Goal: Transaction & Acquisition: Book appointment/travel/reservation

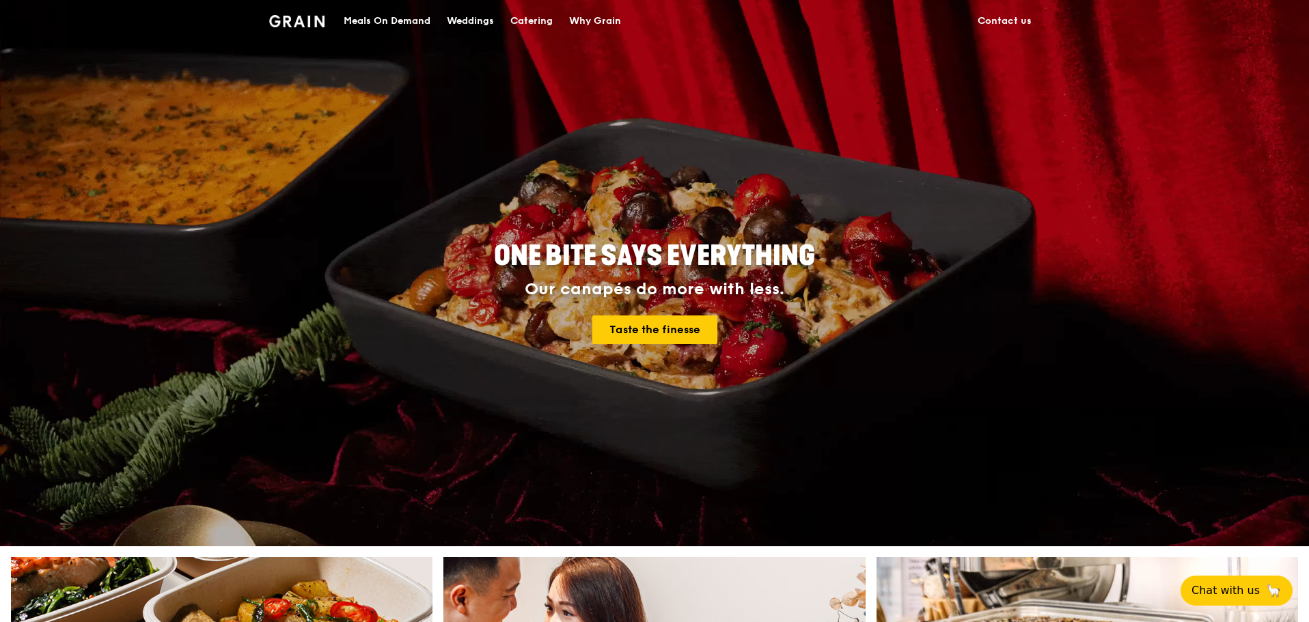
click at [417, 21] on div "Meals On Demand" at bounding box center [387, 21] width 87 height 41
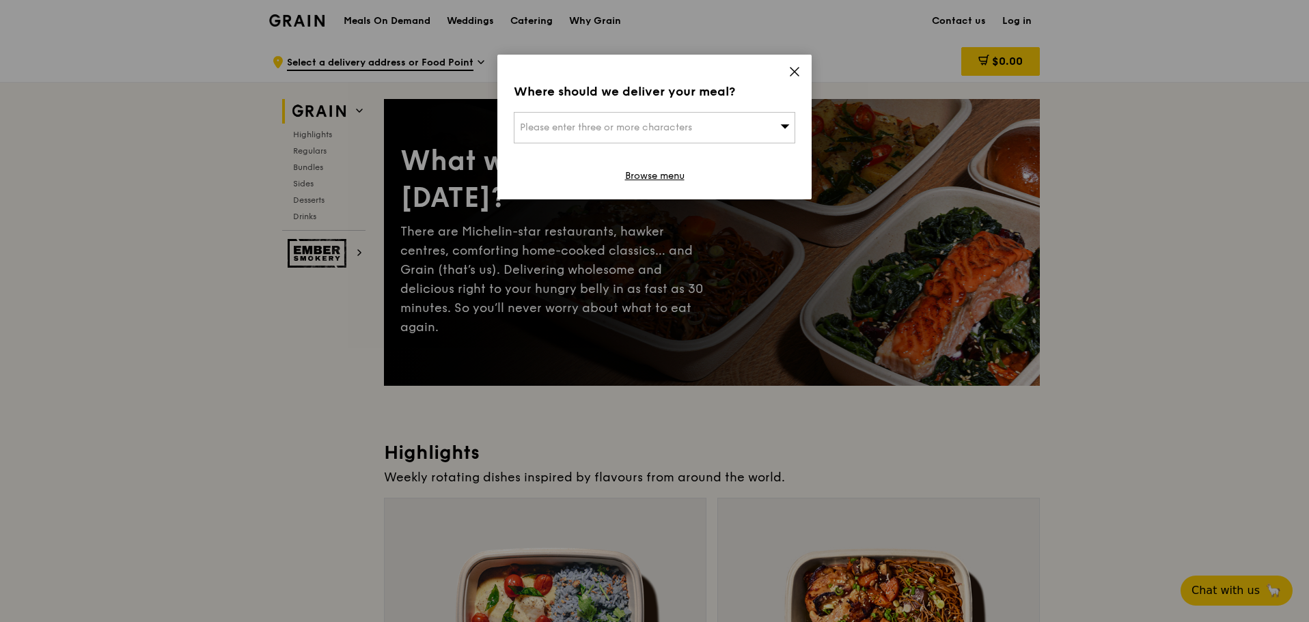
click at [791, 68] on icon at bounding box center [794, 72] width 8 height 8
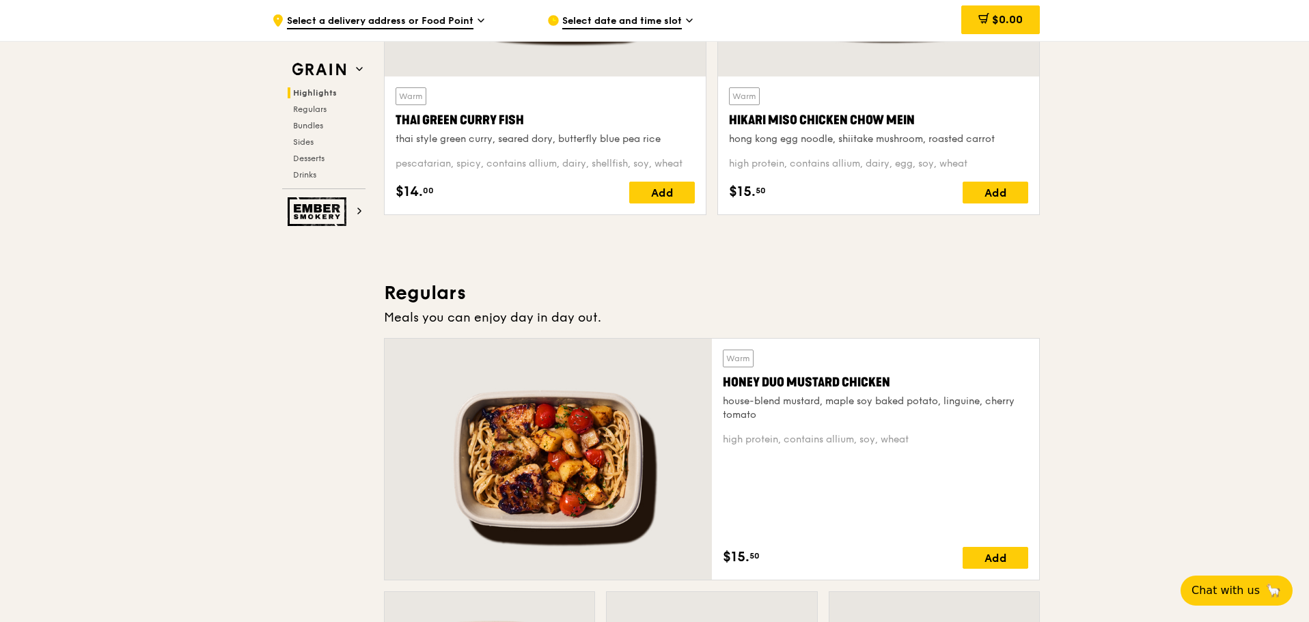
scroll to position [751, 0]
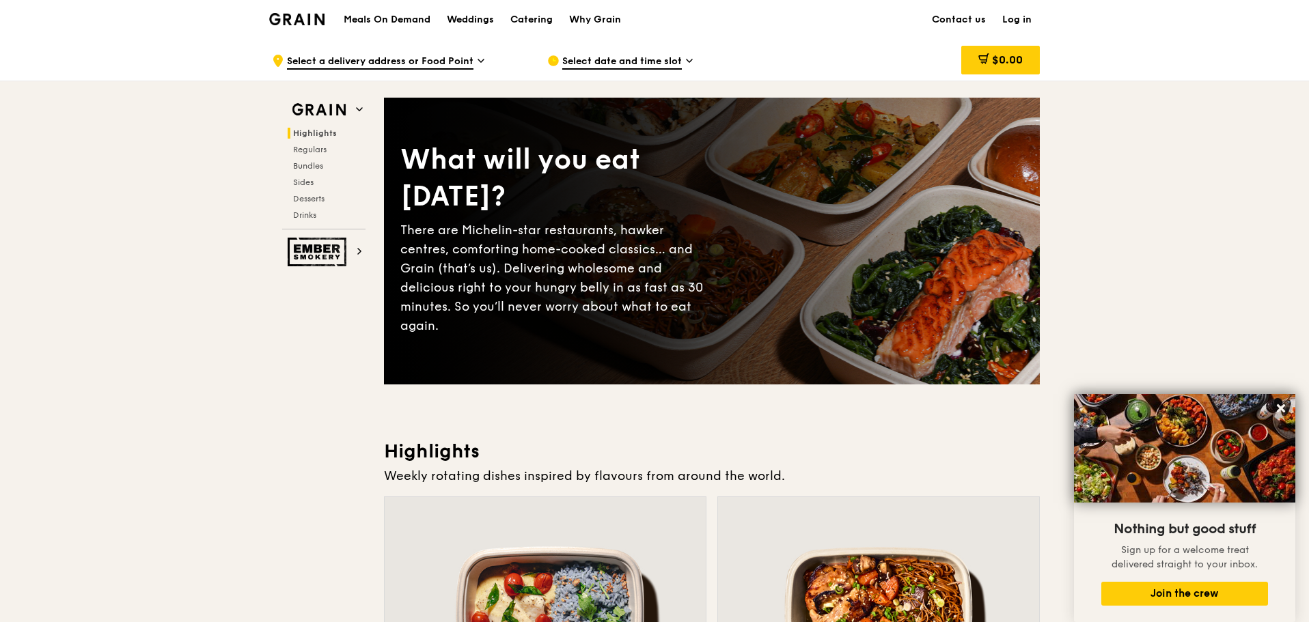
scroll to position [0, 0]
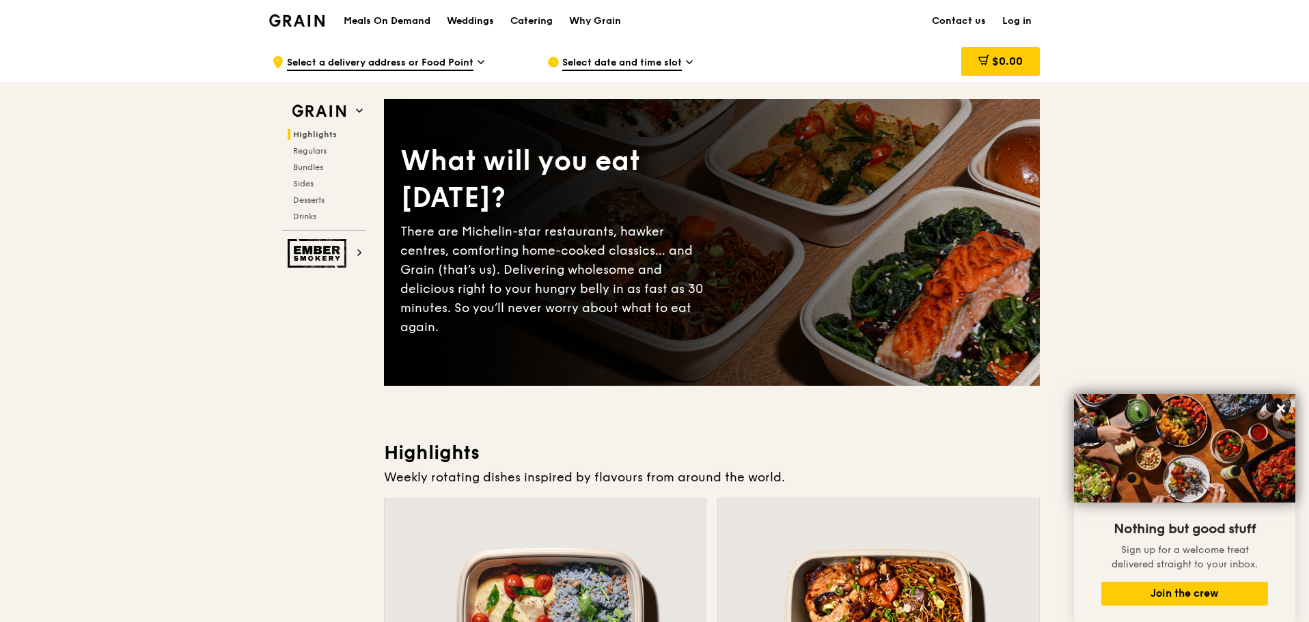
drag, startPoint x: 796, startPoint y: 245, endPoint x: 1009, endPoint y: 214, distance: 215.3
click at [813, 213] on div "What will you eat today? There are Michelin-star restaurants, hawker centres, c…" at bounding box center [712, 242] width 656 height 232
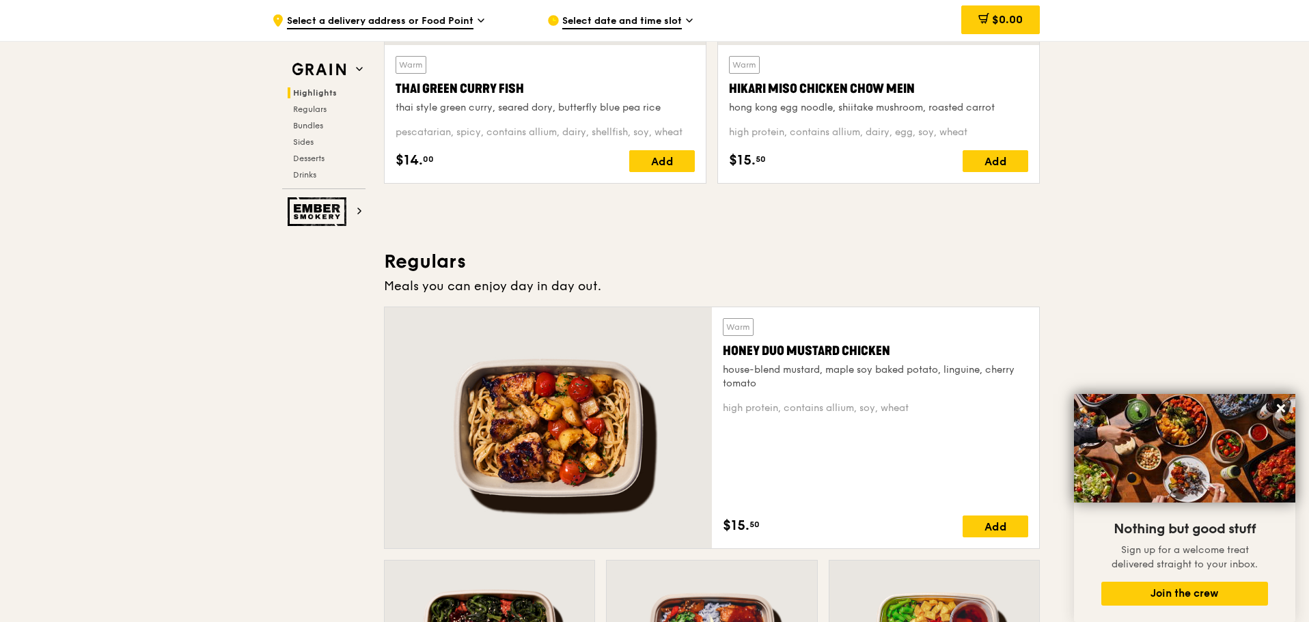
scroll to position [888, 0]
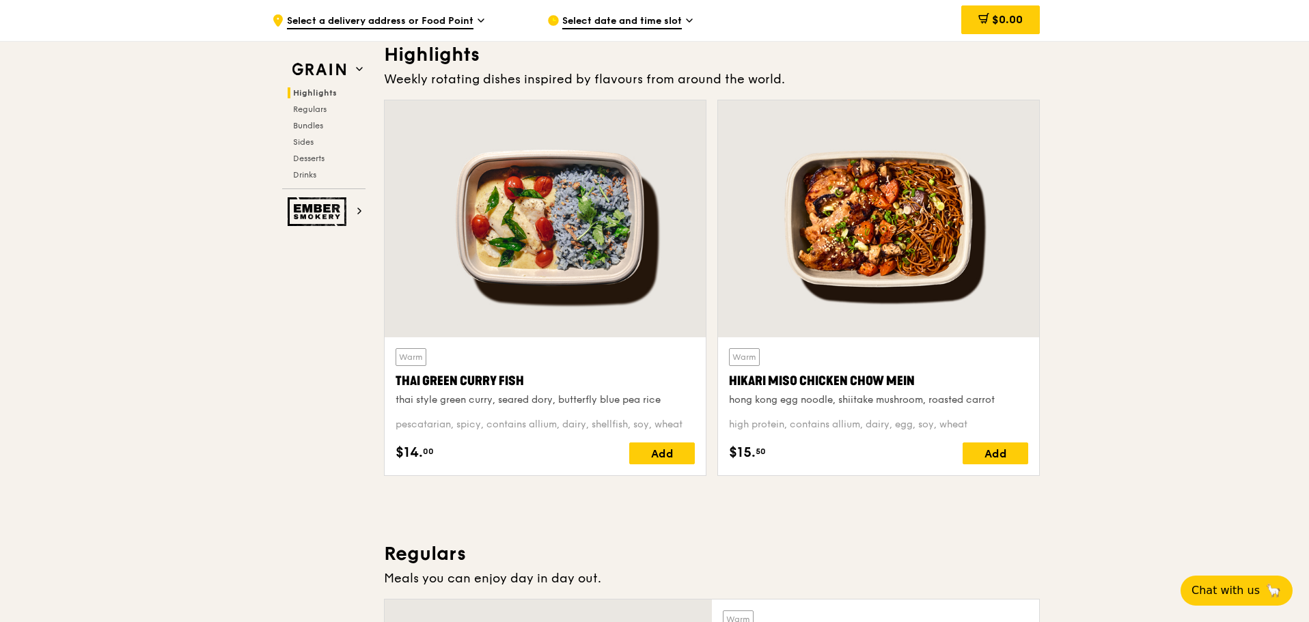
scroll to position [410, 0]
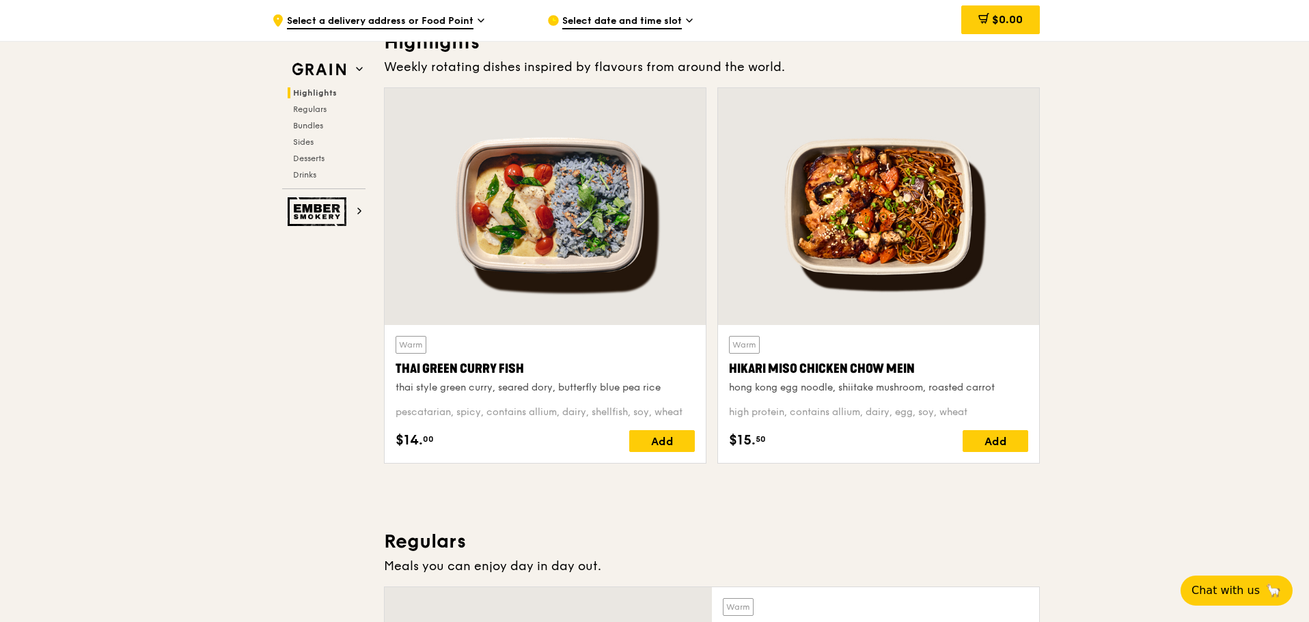
drag, startPoint x: 565, startPoint y: 358, endPoint x: 542, endPoint y: 363, distance: 23.7
click at [542, 363] on div "Warm Thai Green [PERSON_NAME] Fish thai style green [PERSON_NAME], seared dory,…" at bounding box center [544, 365] width 299 height 59
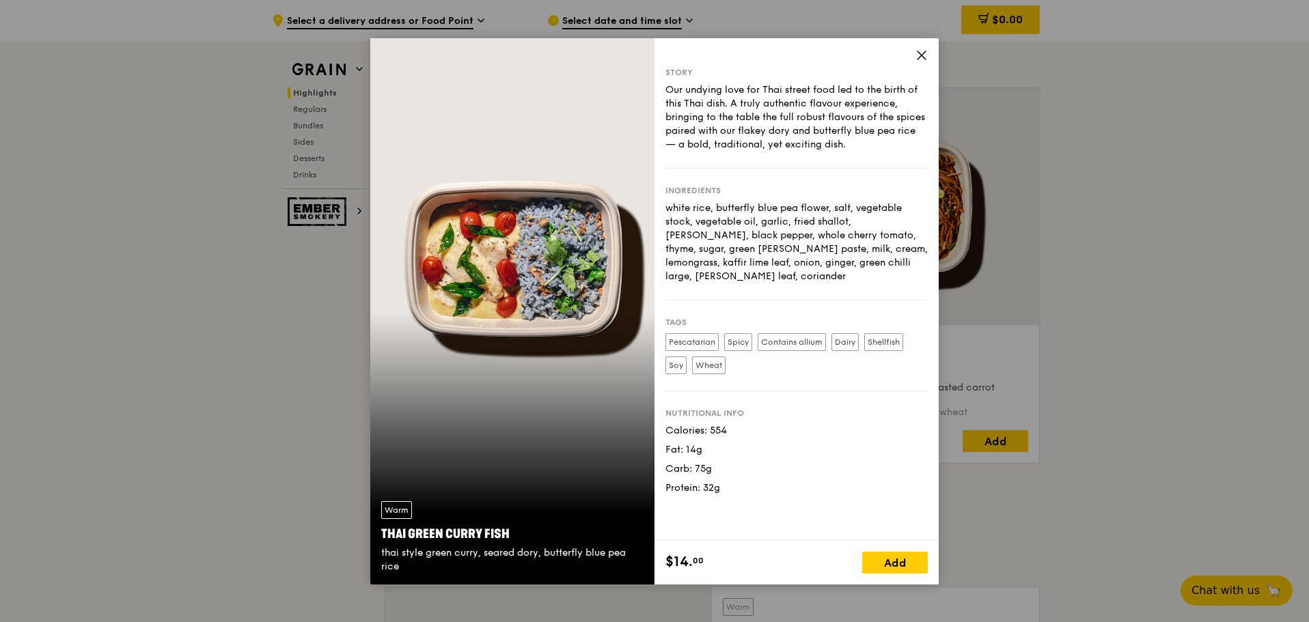
click at [436, 532] on div "Thai Green Curry Fish" at bounding box center [512, 534] width 262 height 19
copy div "Thai Green Curry Fish"
click at [924, 53] on icon at bounding box center [921, 55] width 12 height 12
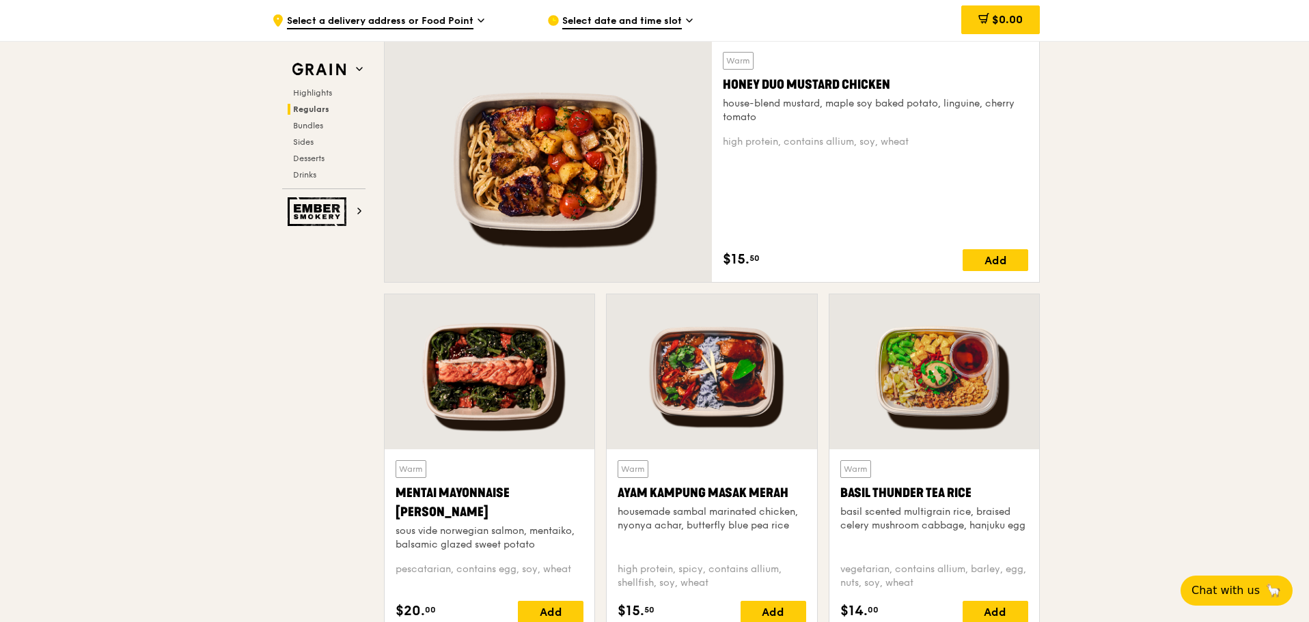
scroll to position [478, 0]
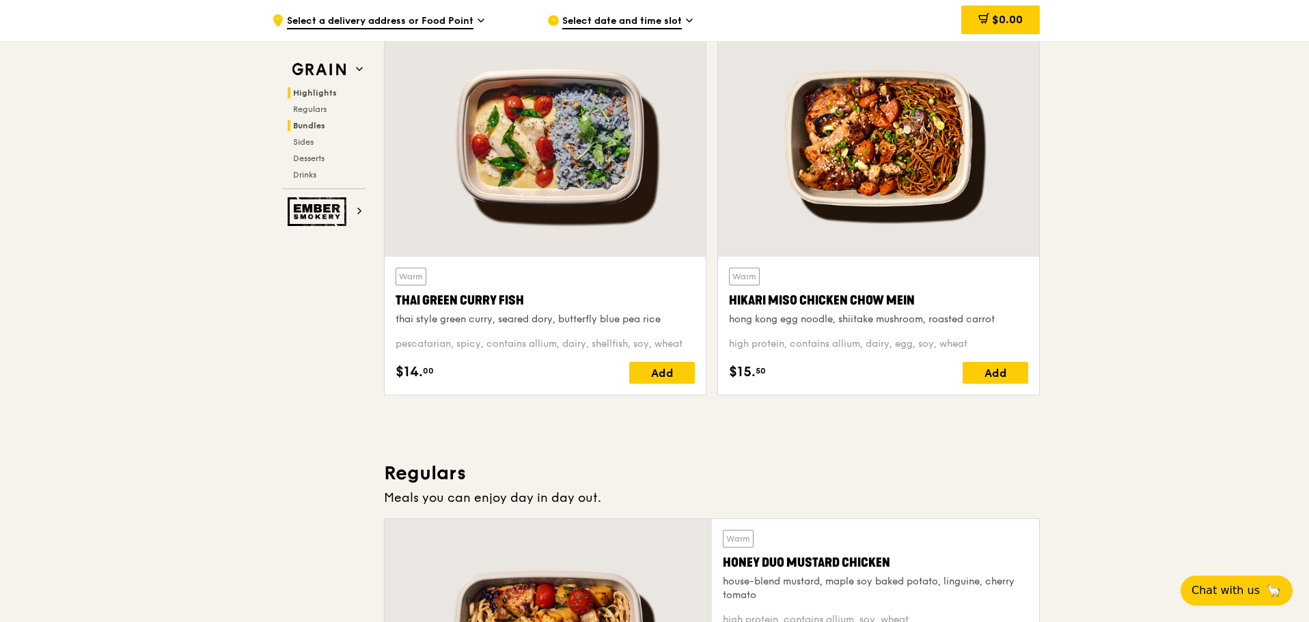
click at [320, 129] on span "Bundles" at bounding box center [309, 126] width 32 height 10
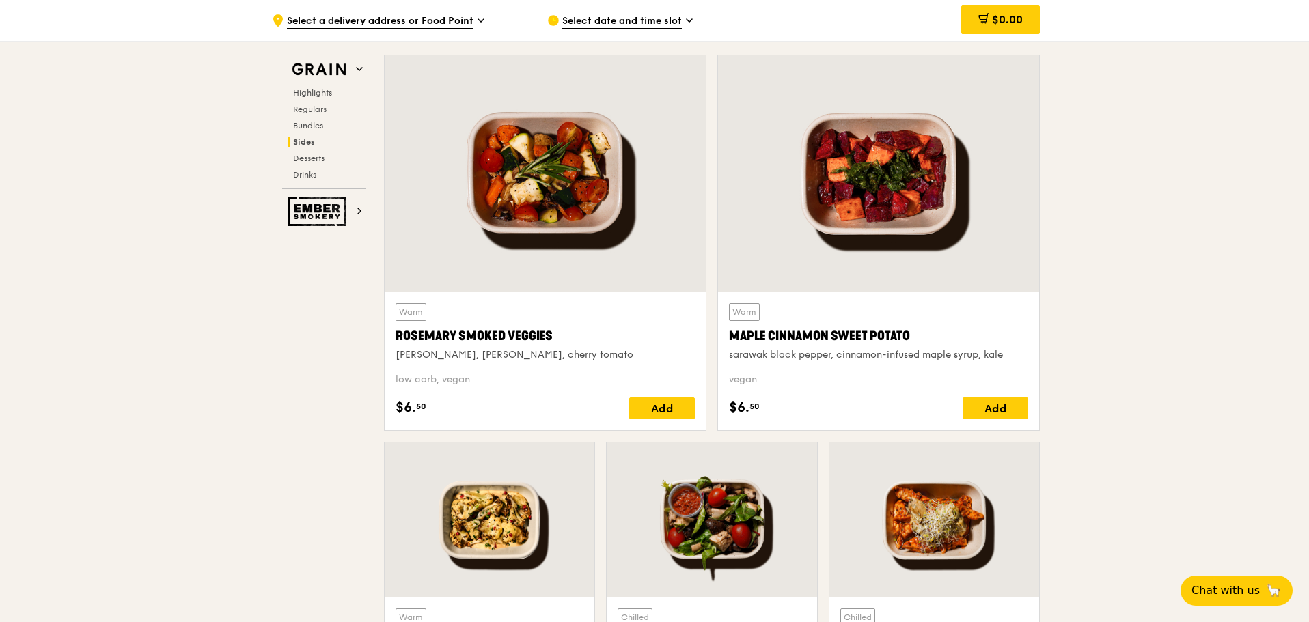
scroll to position [3455, 0]
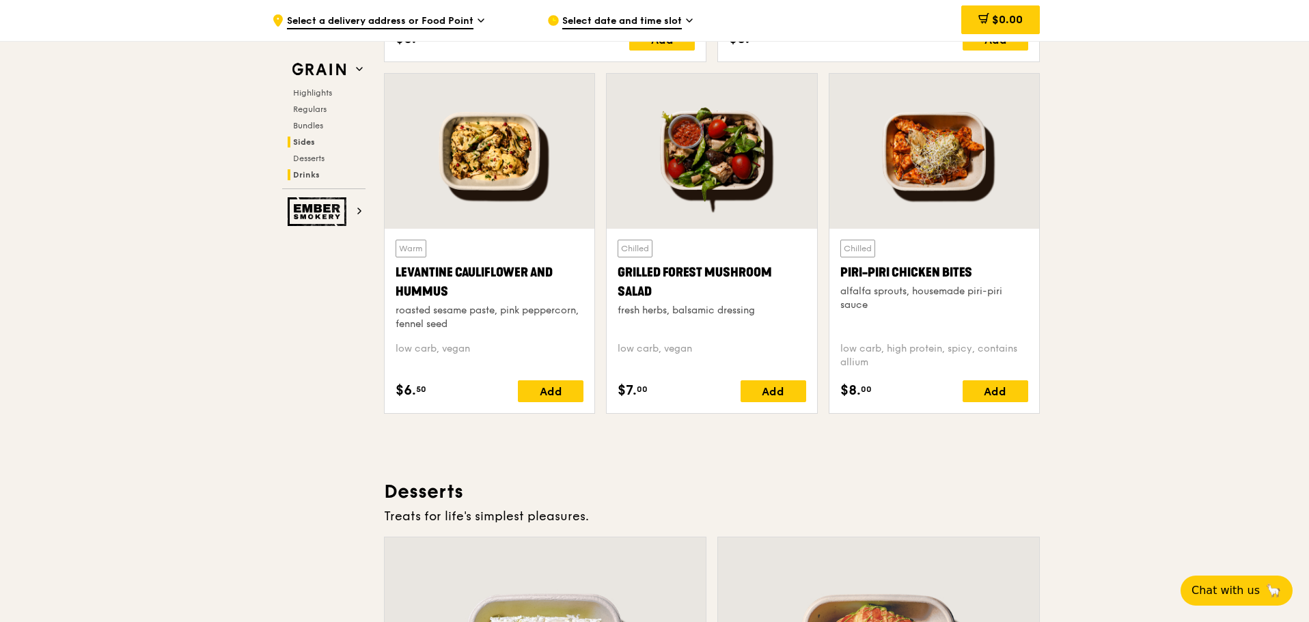
click at [311, 173] on span "Drinks" at bounding box center [306, 175] width 27 height 10
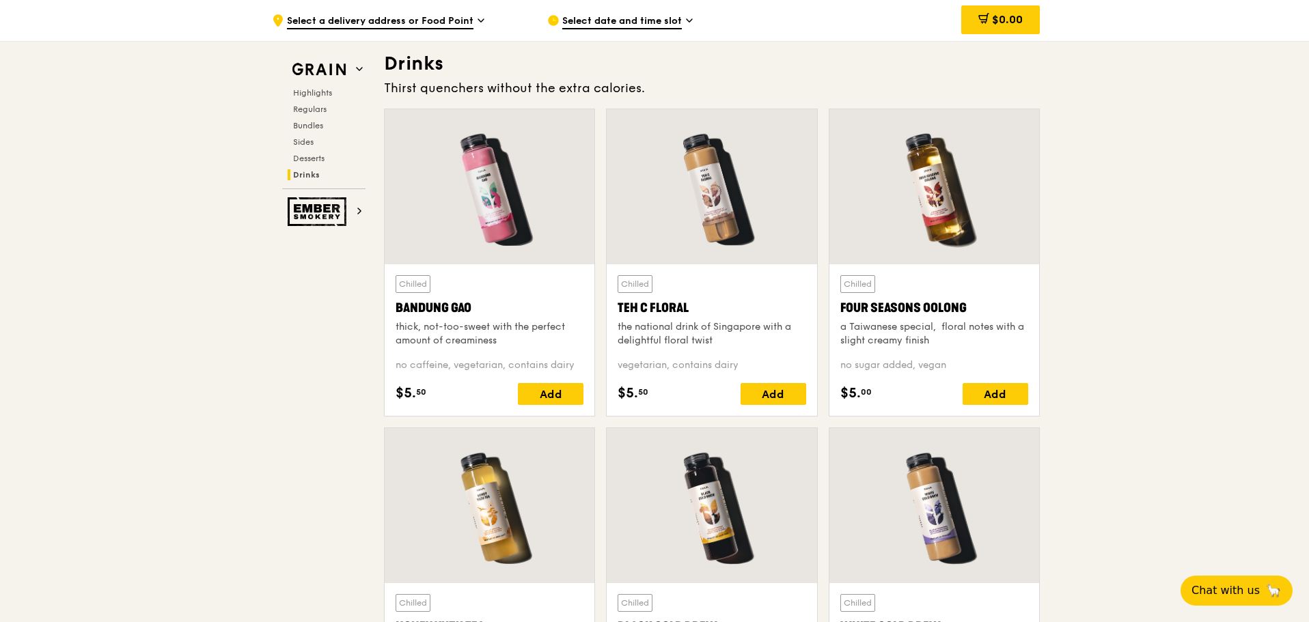
scroll to position [4712, 0]
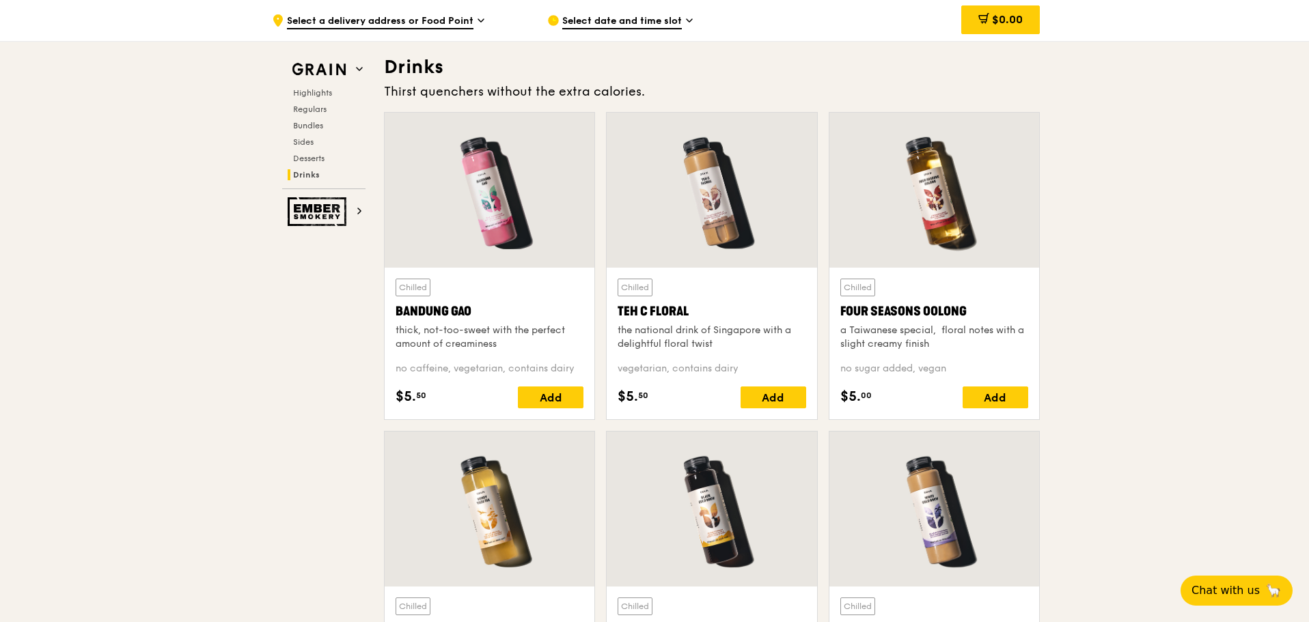
click at [995, 307] on div "Four Seasons Oolong" at bounding box center [934, 311] width 188 height 19
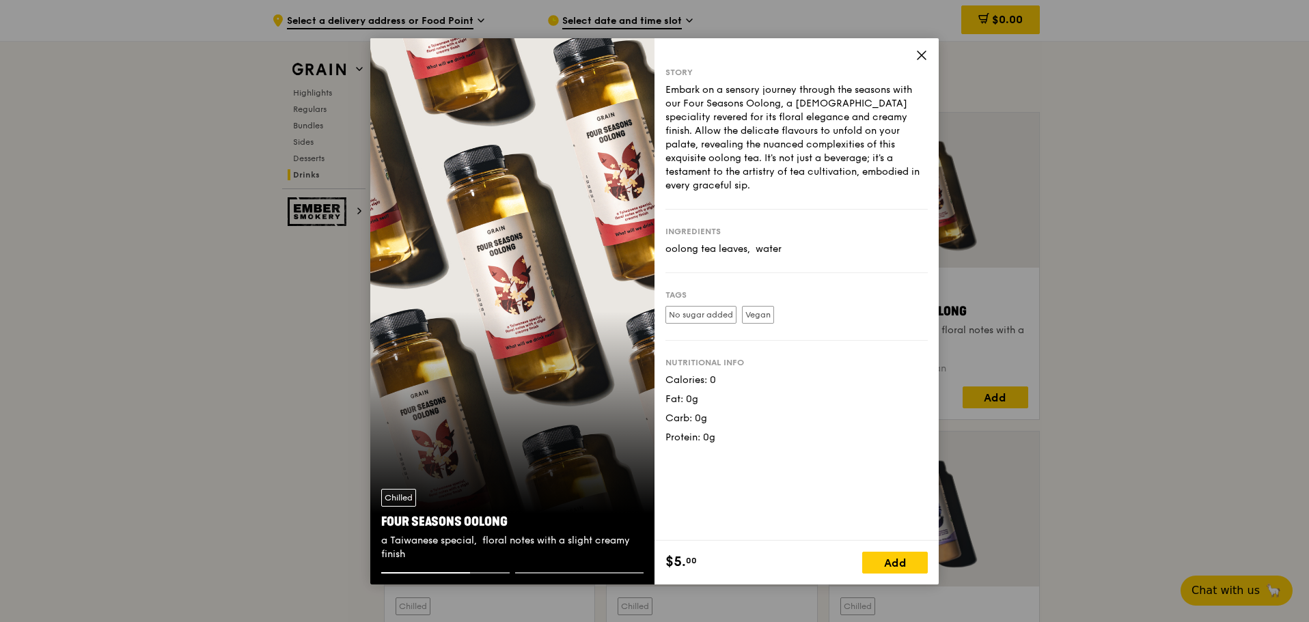
click at [922, 51] on icon at bounding box center [921, 55] width 12 height 12
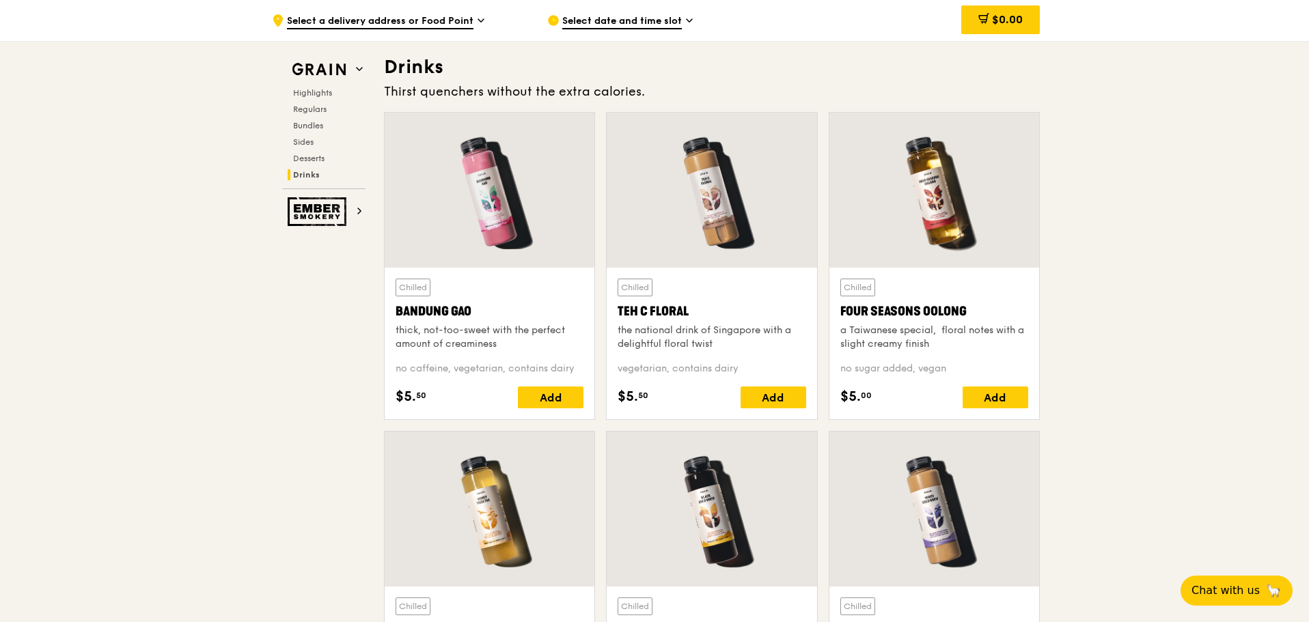
drag, startPoint x: 481, startPoint y: 245, endPoint x: 484, endPoint y: 238, distance: 7.4
click at [484, 238] on div at bounding box center [490, 190] width 210 height 155
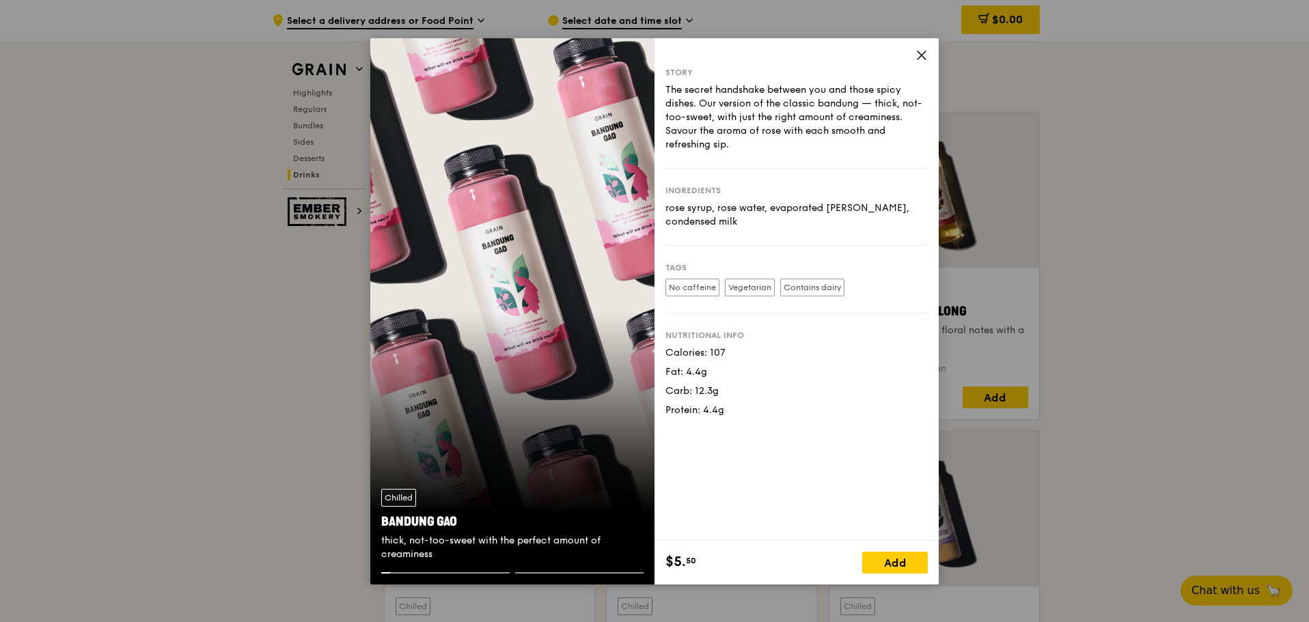
click at [802, 111] on div "The secret handshake between you and those spicy dishes. Our version of the cla…" at bounding box center [796, 117] width 262 height 68
drag, startPoint x: 614, startPoint y: 143, endPoint x: 596, endPoint y: 162, distance: 26.6
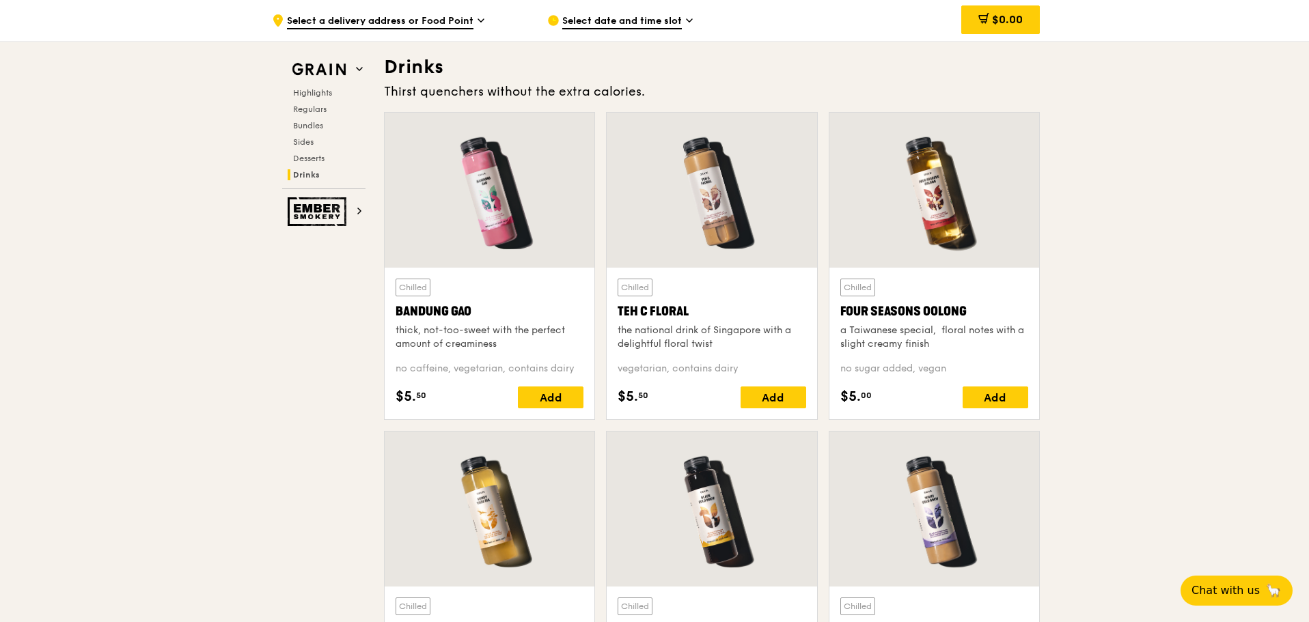
scroll to position [4917, 0]
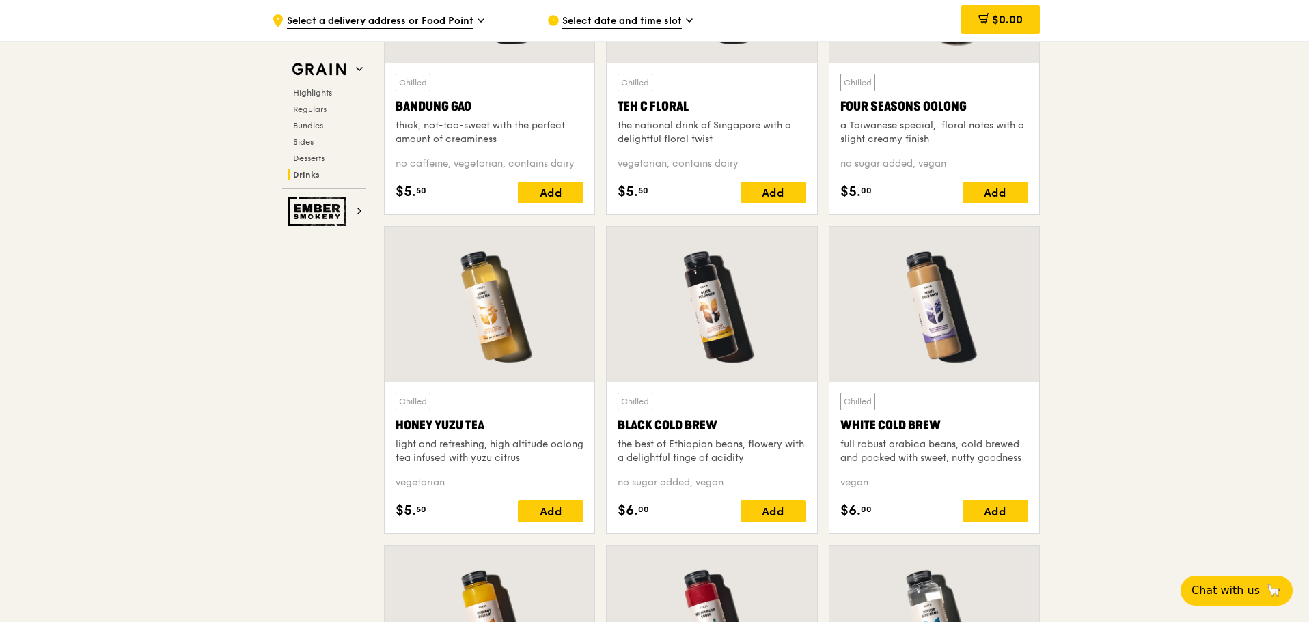
drag, startPoint x: 520, startPoint y: 423, endPoint x: 381, endPoint y: 428, distance: 138.7
click at [381, 428] on div "Chilled Honey Yuzu Tea light and refreshing, high altitude oolong tea infused w…" at bounding box center [489, 385] width 222 height 319
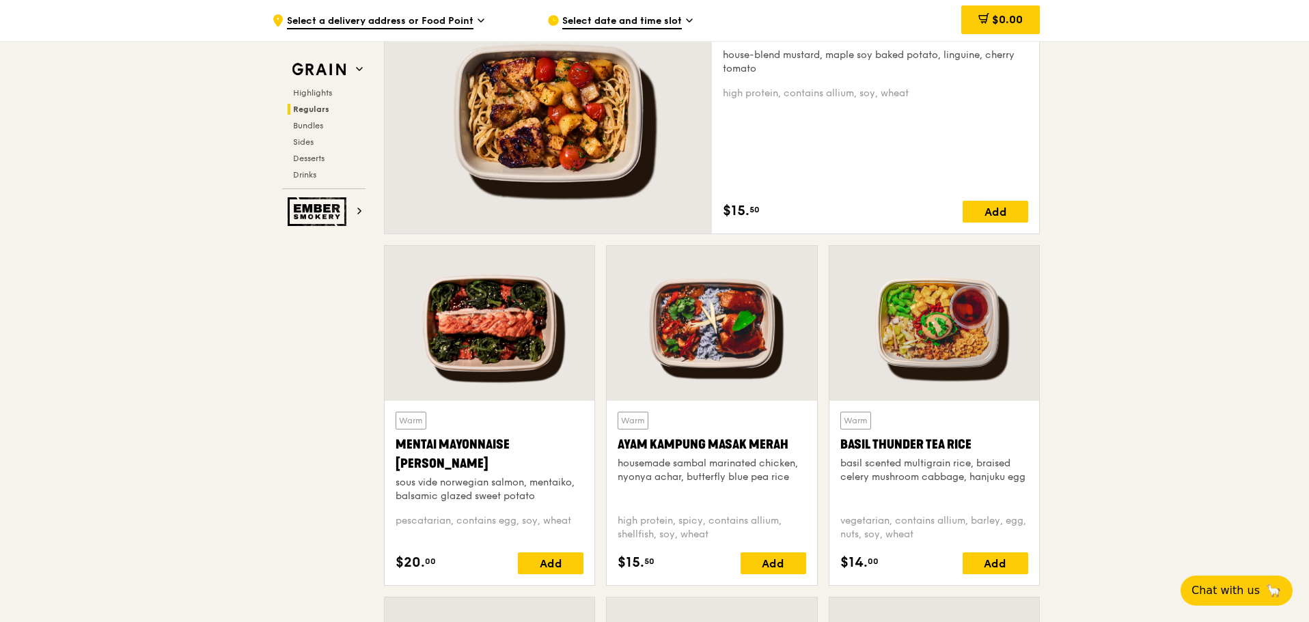
scroll to position [1092, 0]
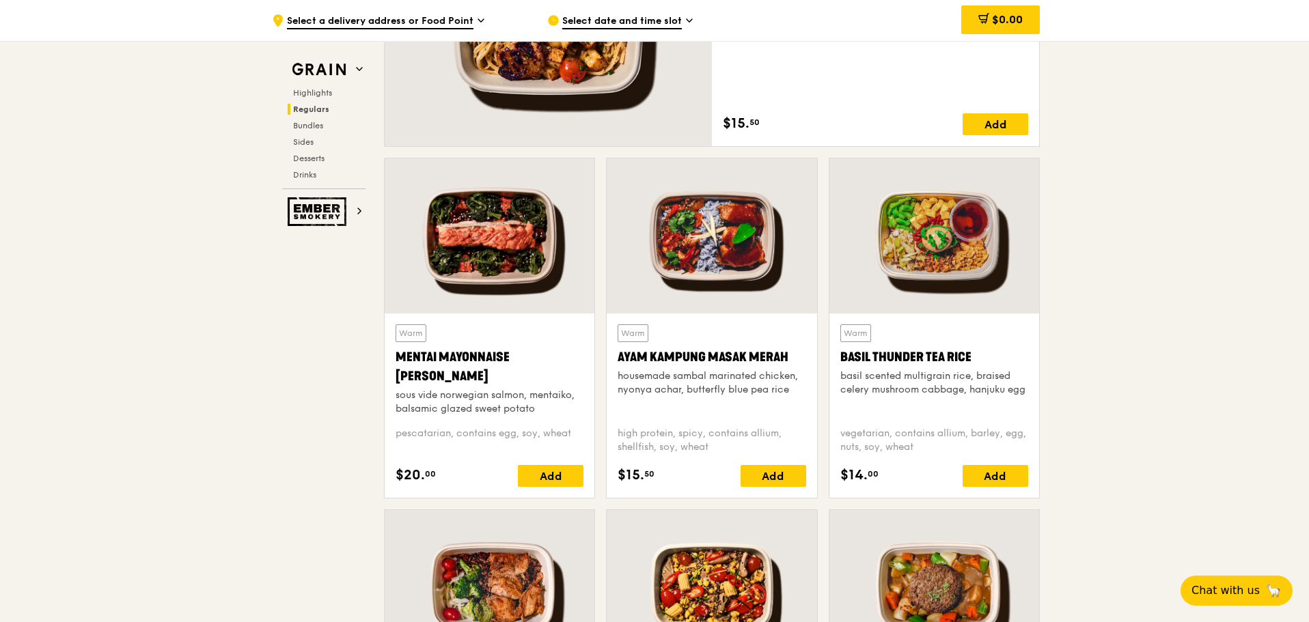
drag, startPoint x: 1018, startPoint y: 359, endPoint x: 844, endPoint y: 364, distance: 174.2
click at [844, 364] on div "Basil Thunder Tea Rice" at bounding box center [934, 357] width 188 height 19
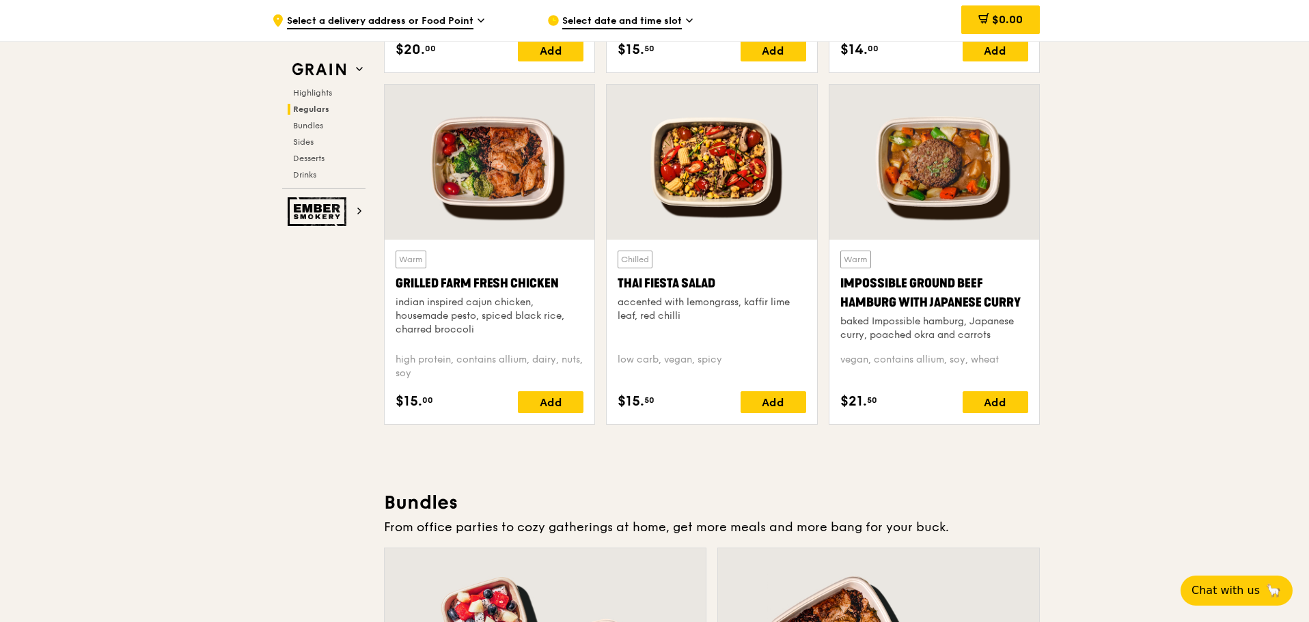
scroll to position [1434, 0]
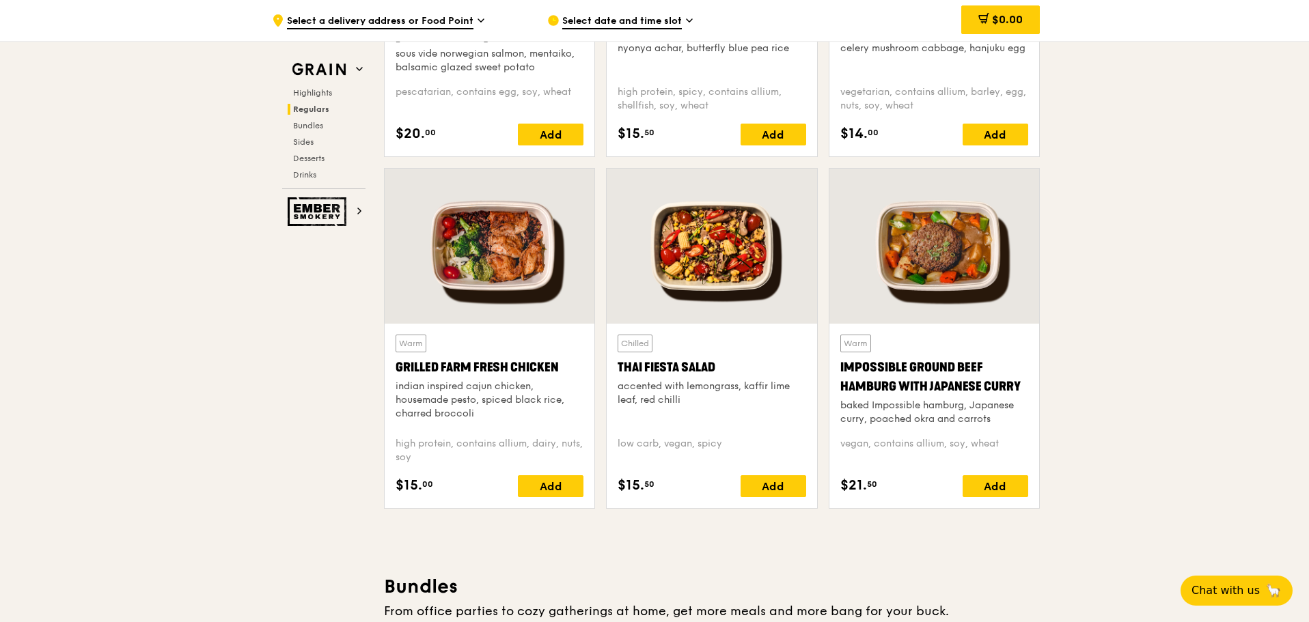
drag, startPoint x: 579, startPoint y: 367, endPoint x: 391, endPoint y: 368, distance: 188.5
click at [391, 368] on div "Warm Grilled Farm Fresh Chicken indian inspired cajun chicken, housemade pesto,…" at bounding box center [490, 416] width 210 height 184
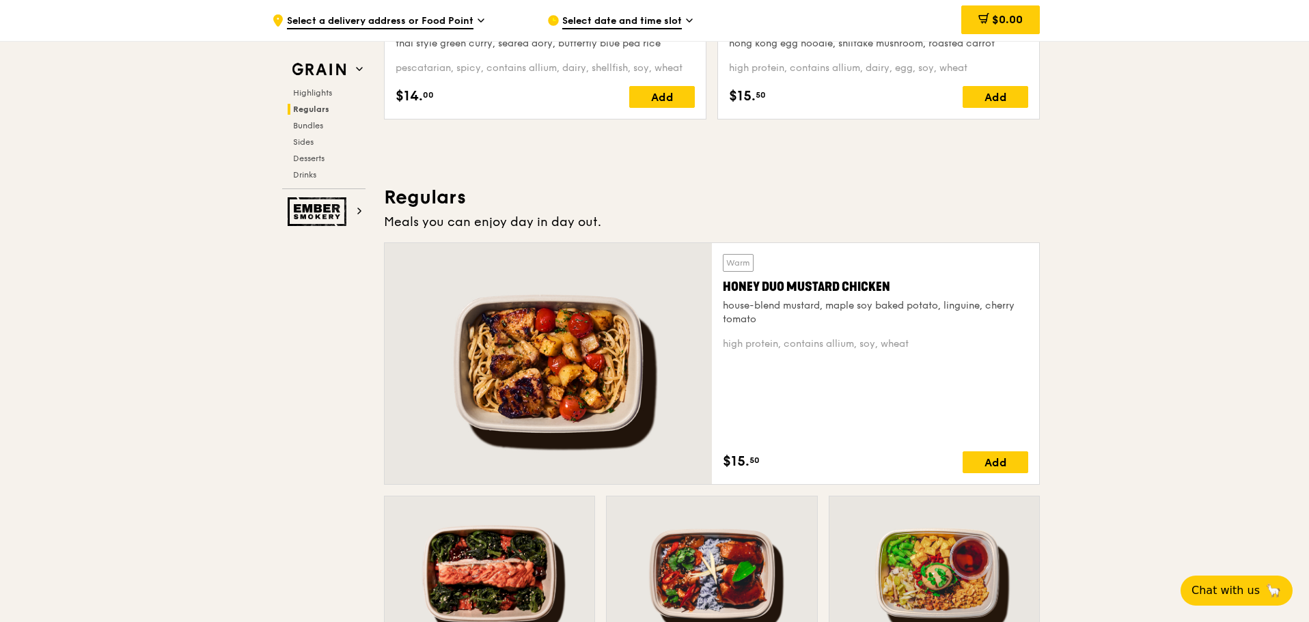
scroll to position [751, 0]
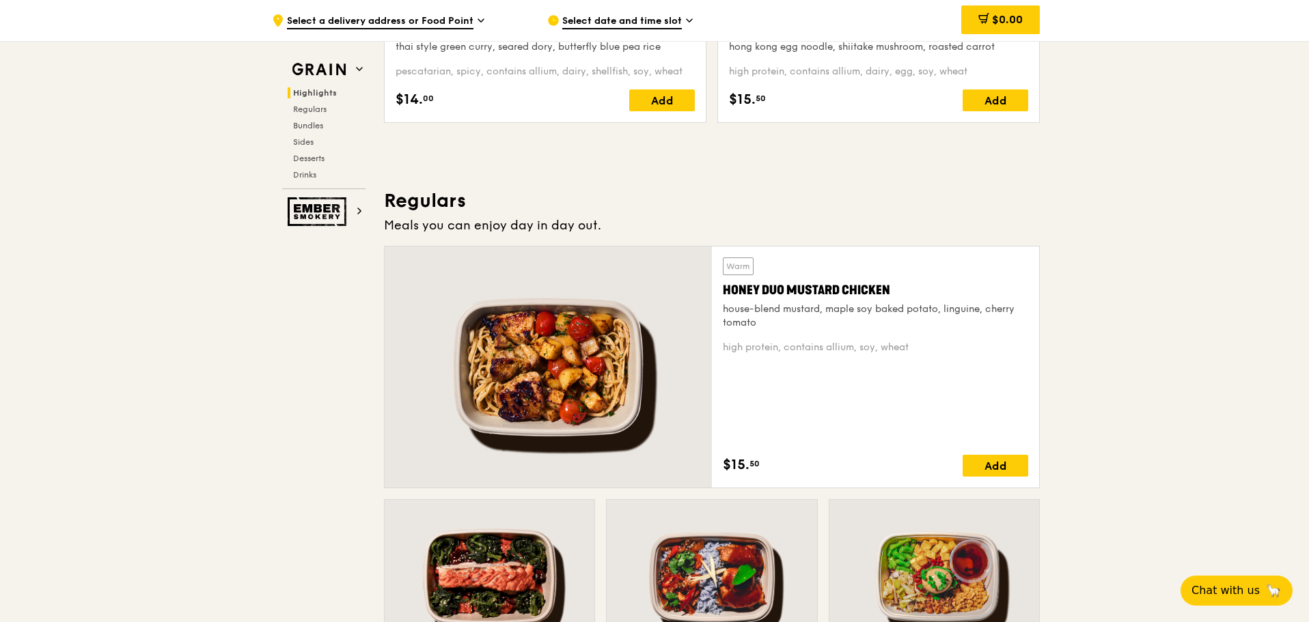
click at [858, 344] on div "high protein, contains allium, soy, wheat" at bounding box center [875, 348] width 305 height 14
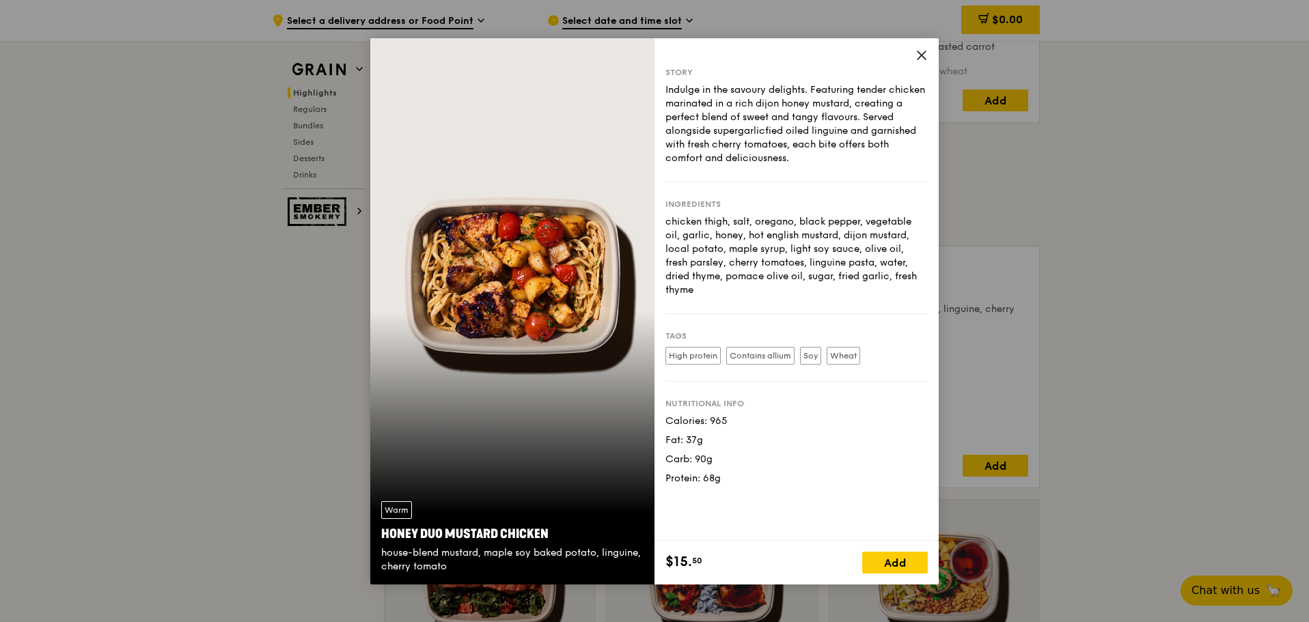
click at [922, 56] on icon at bounding box center [921, 55] width 8 height 8
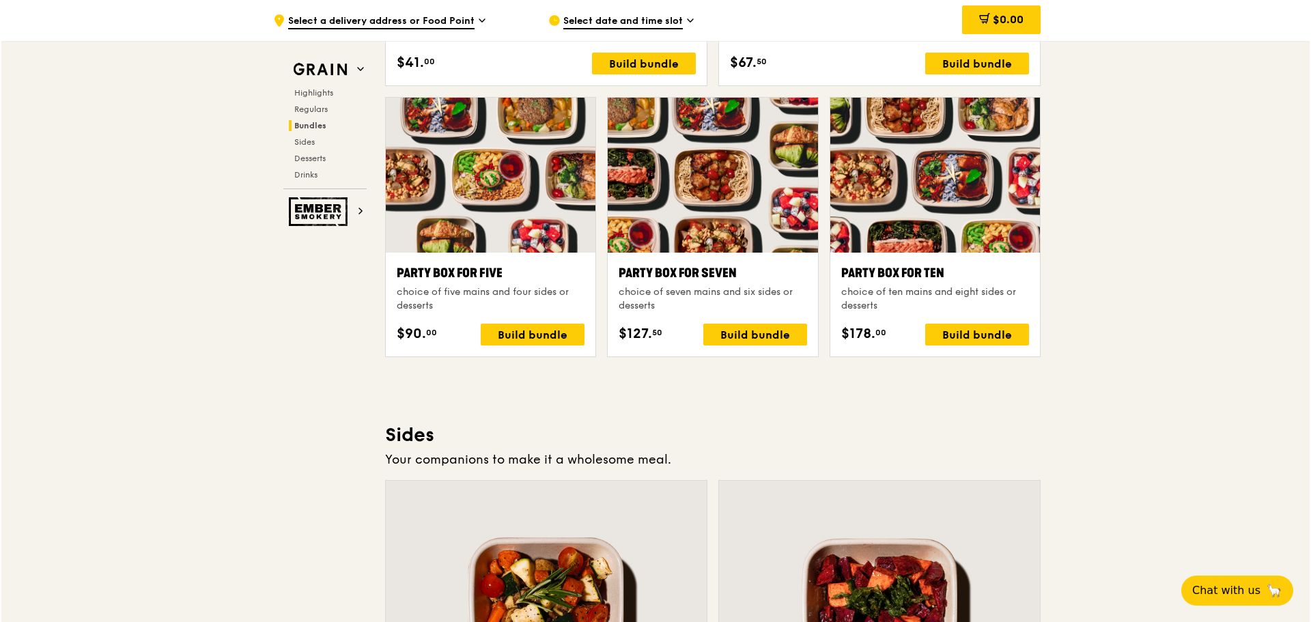
scroll to position [2595, 0]
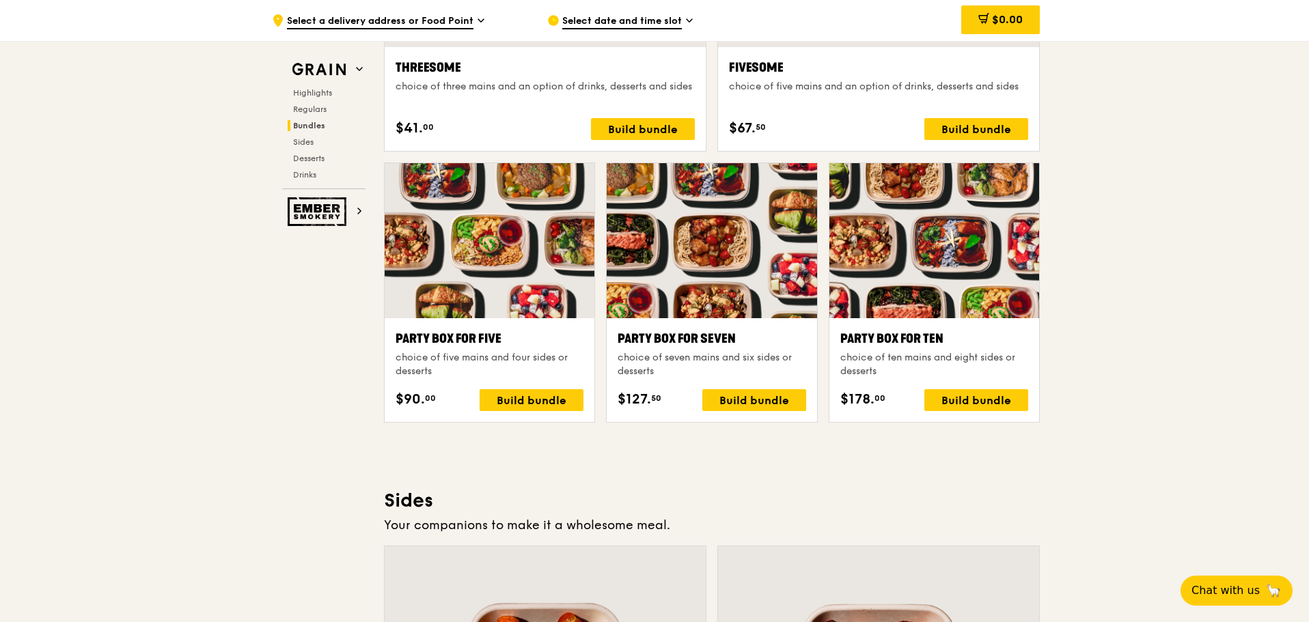
click at [518, 223] on div at bounding box center [490, 240] width 210 height 155
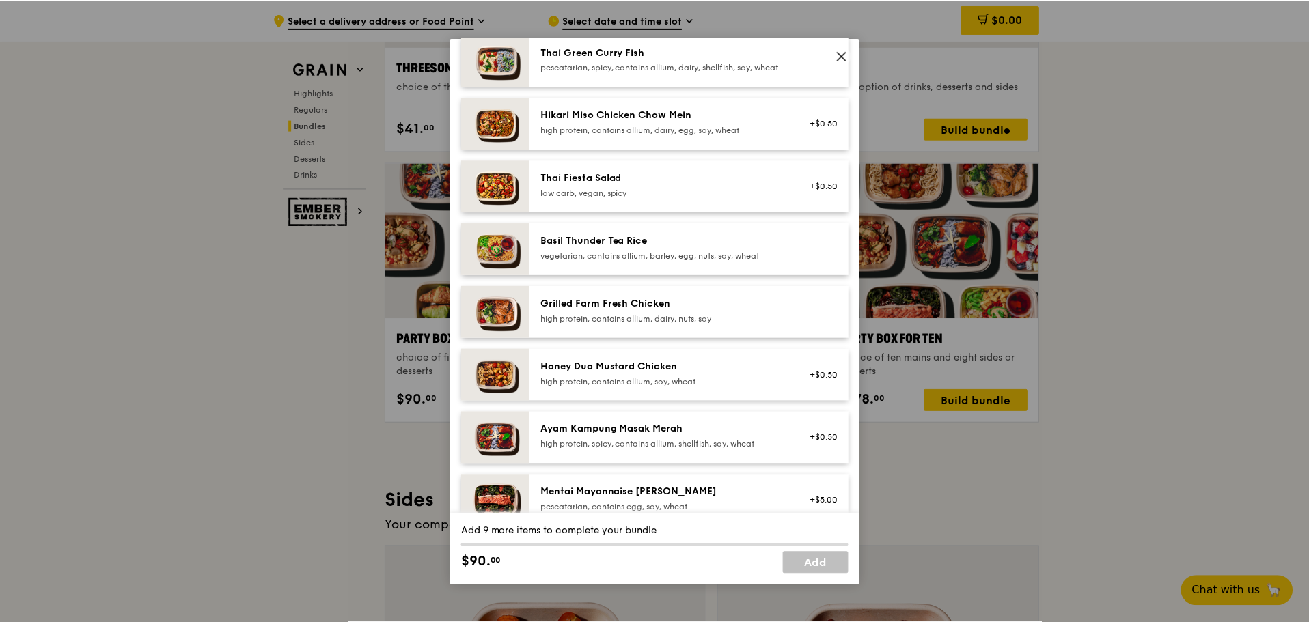
scroll to position [0, 0]
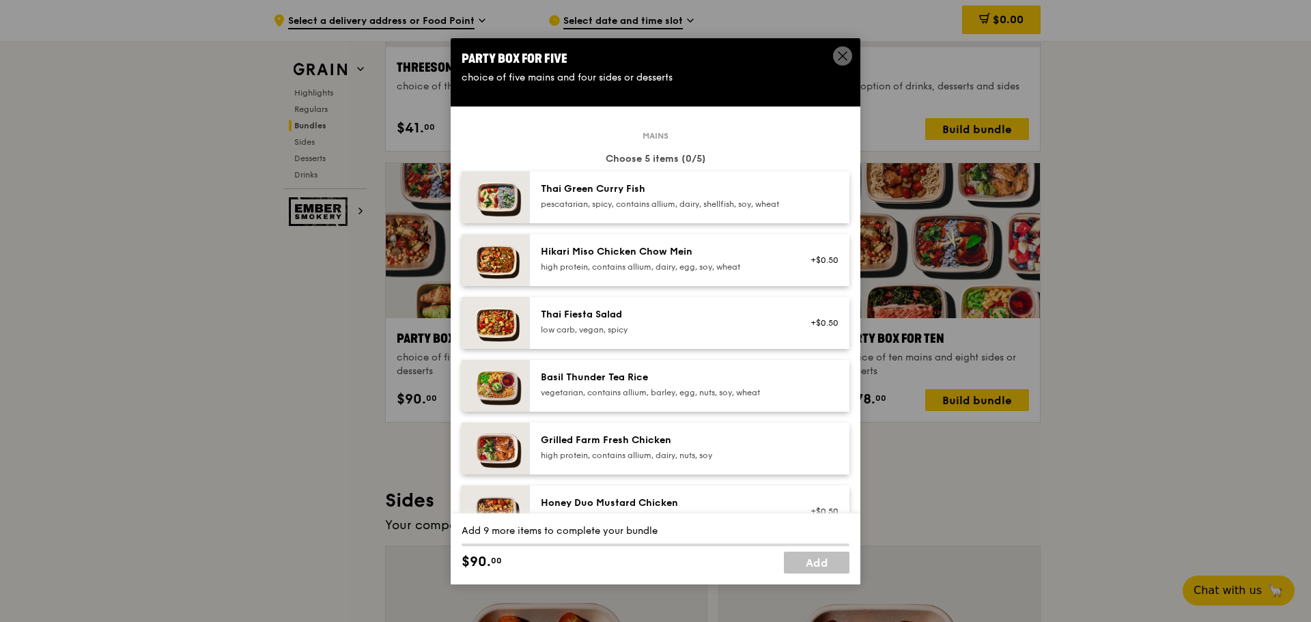
click at [835, 49] on span at bounding box center [842, 55] width 19 height 19
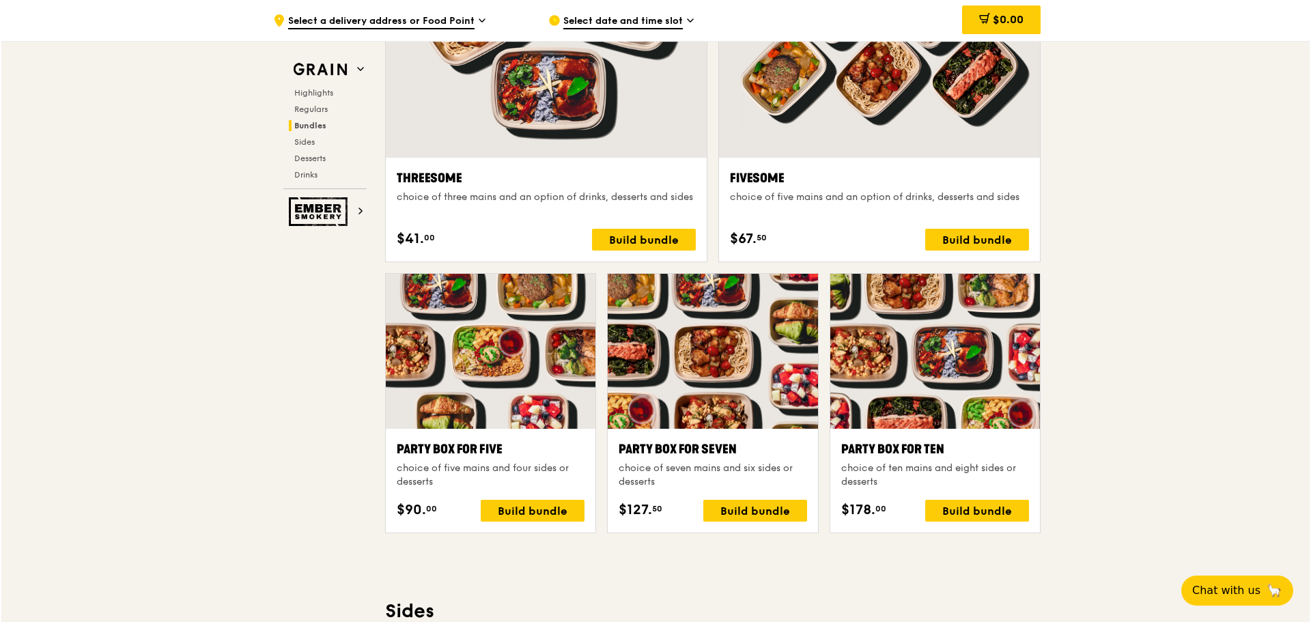
scroll to position [2390, 0]
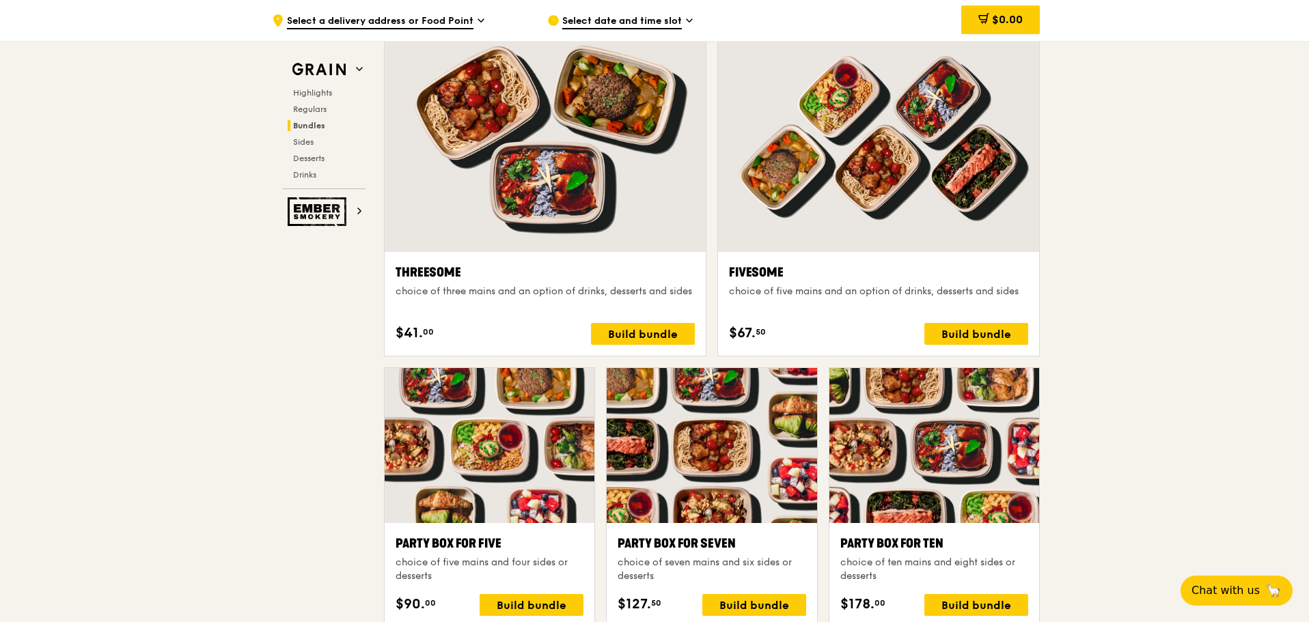
click at [966, 487] on div at bounding box center [934, 445] width 210 height 155
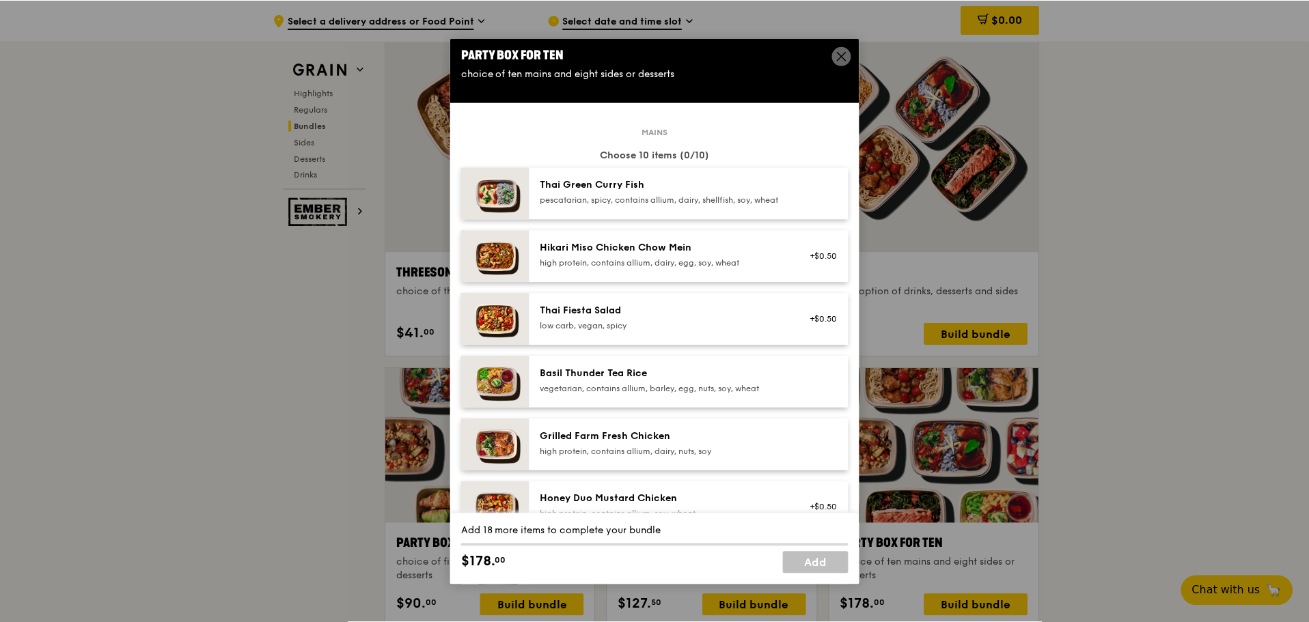
scroll to position [0, 0]
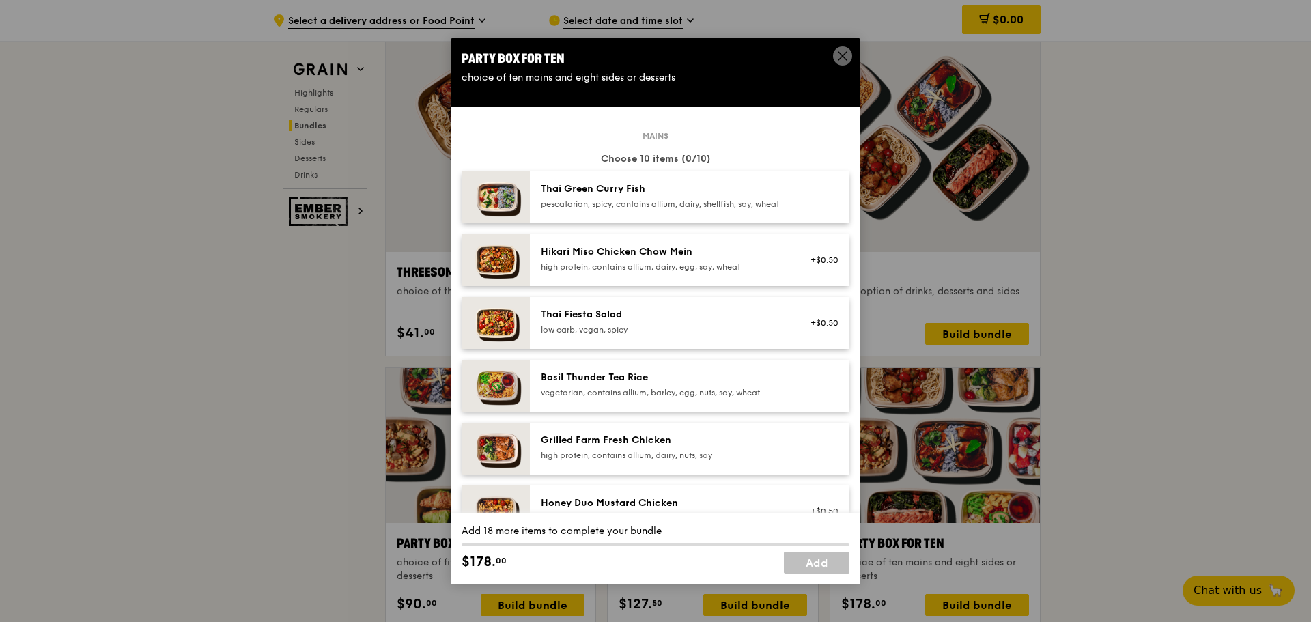
click at [834, 59] on span at bounding box center [842, 55] width 19 height 19
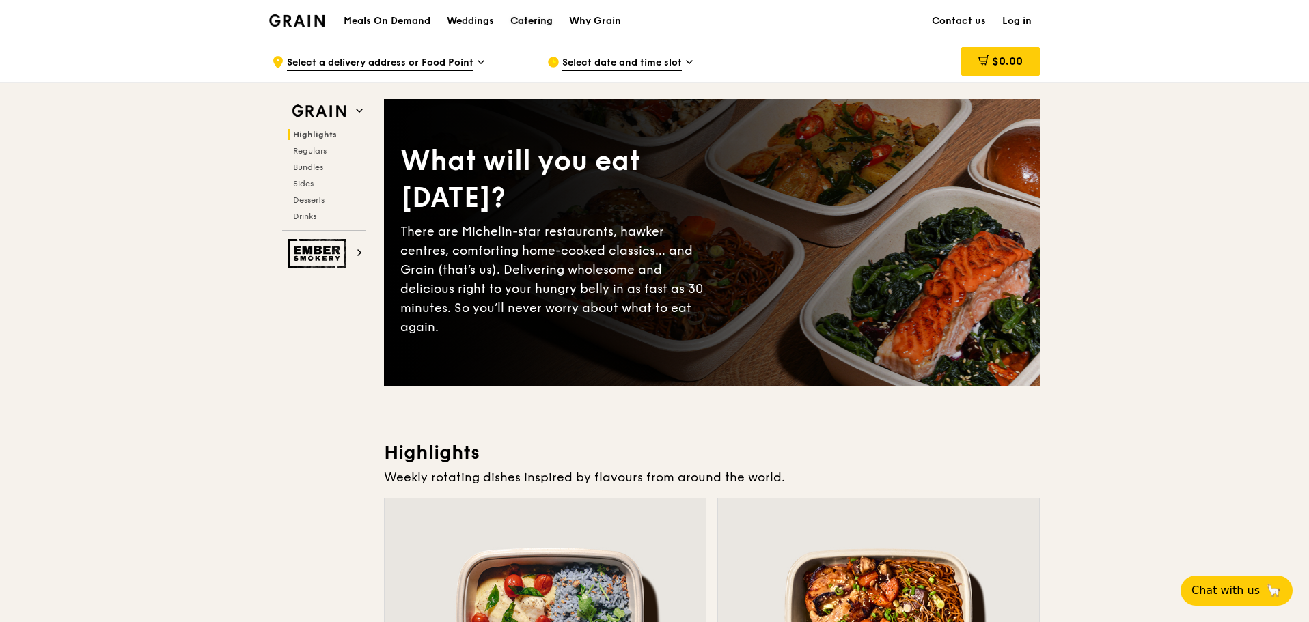
click at [534, 14] on div "Catering" at bounding box center [531, 21] width 42 height 41
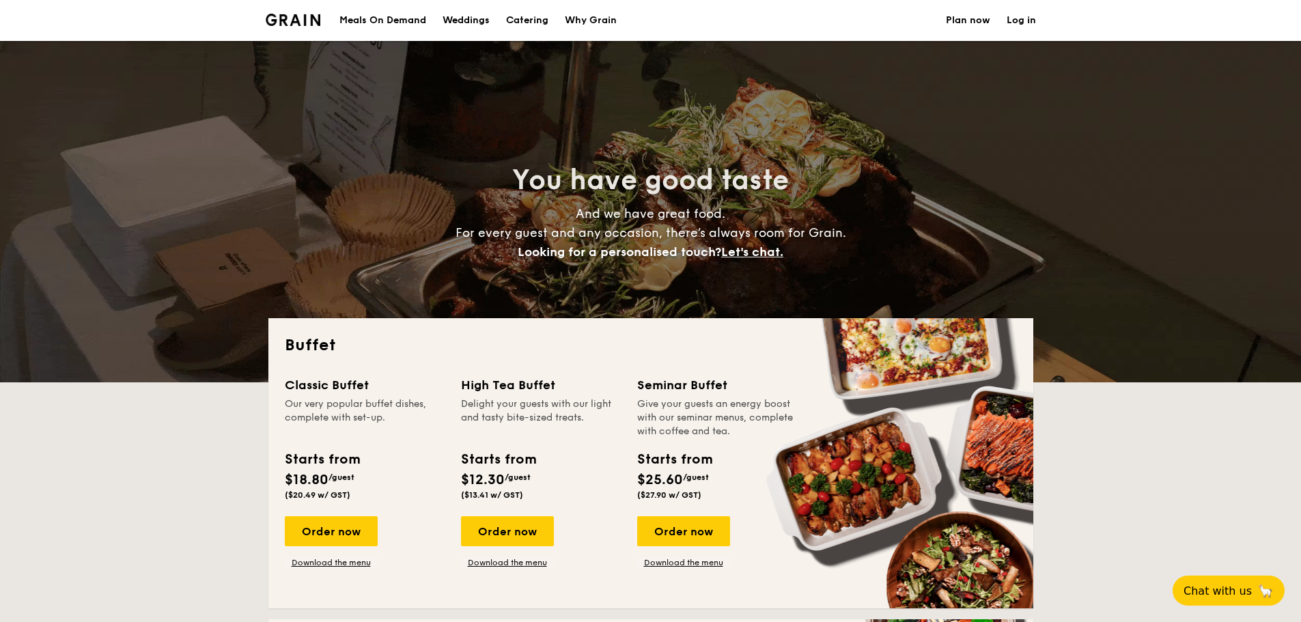
select select
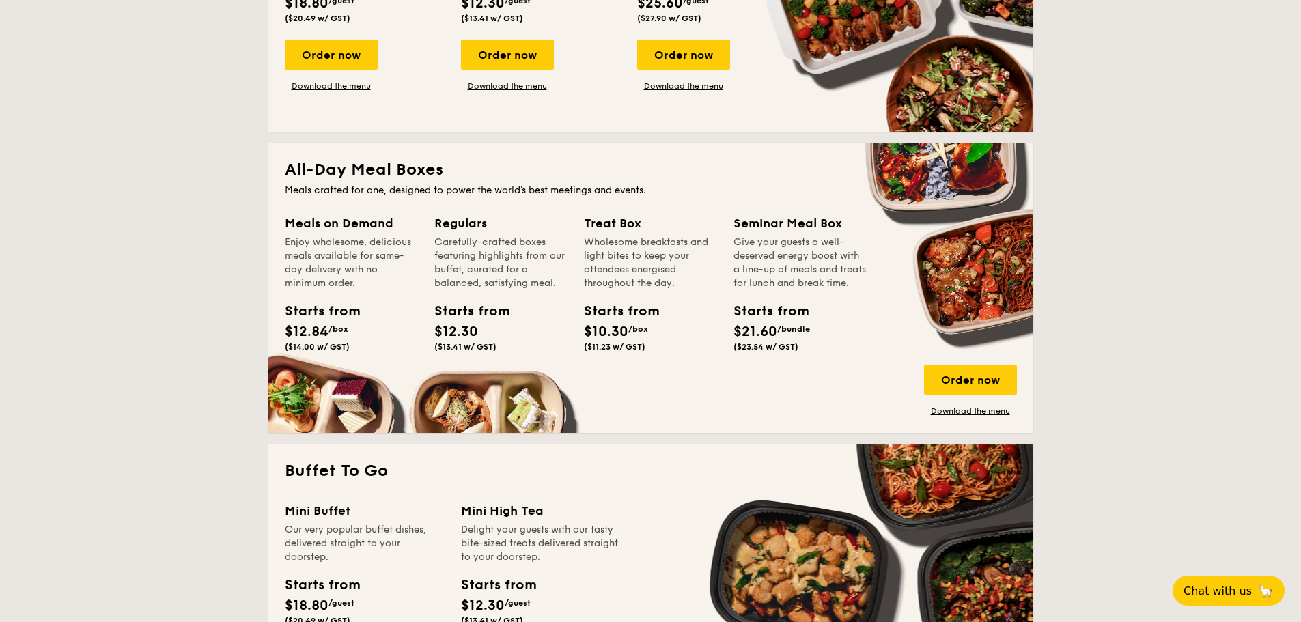
scroll to position [478, 0]
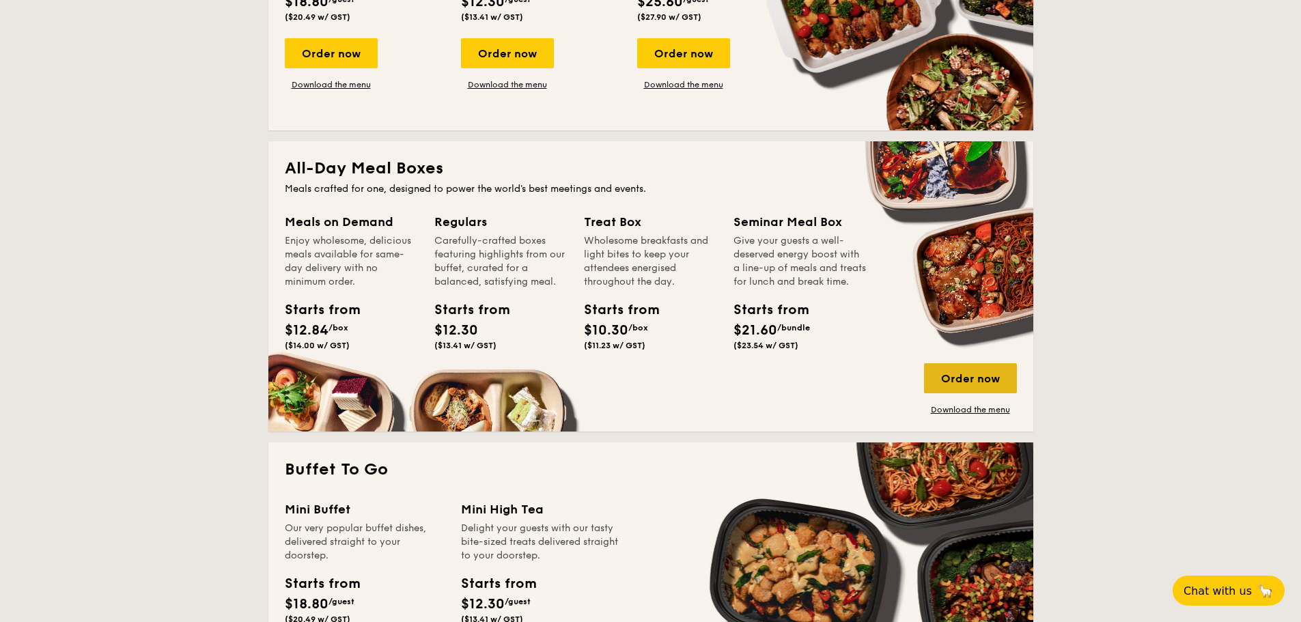
click at [954, 382] on div "Order now" at bounding box center [970, 378] width 93 height 30
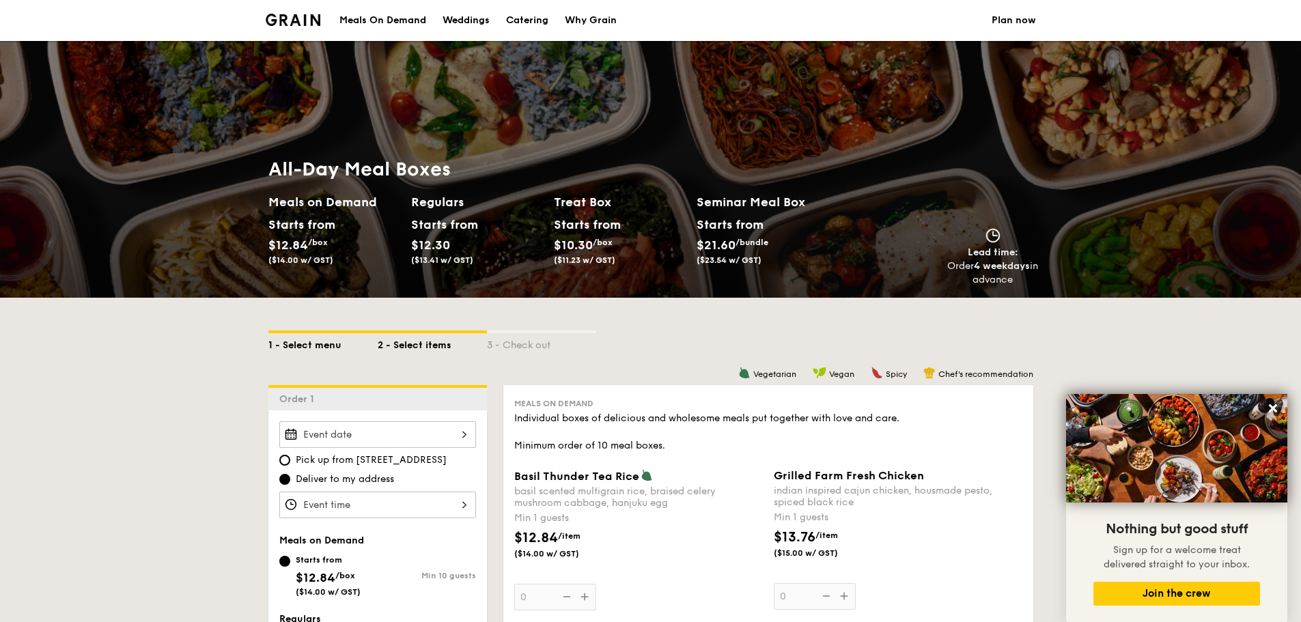
click at [294, 337] on div "1 - Select menu" at bounding box center [322, 342] width 109 height 19
select select
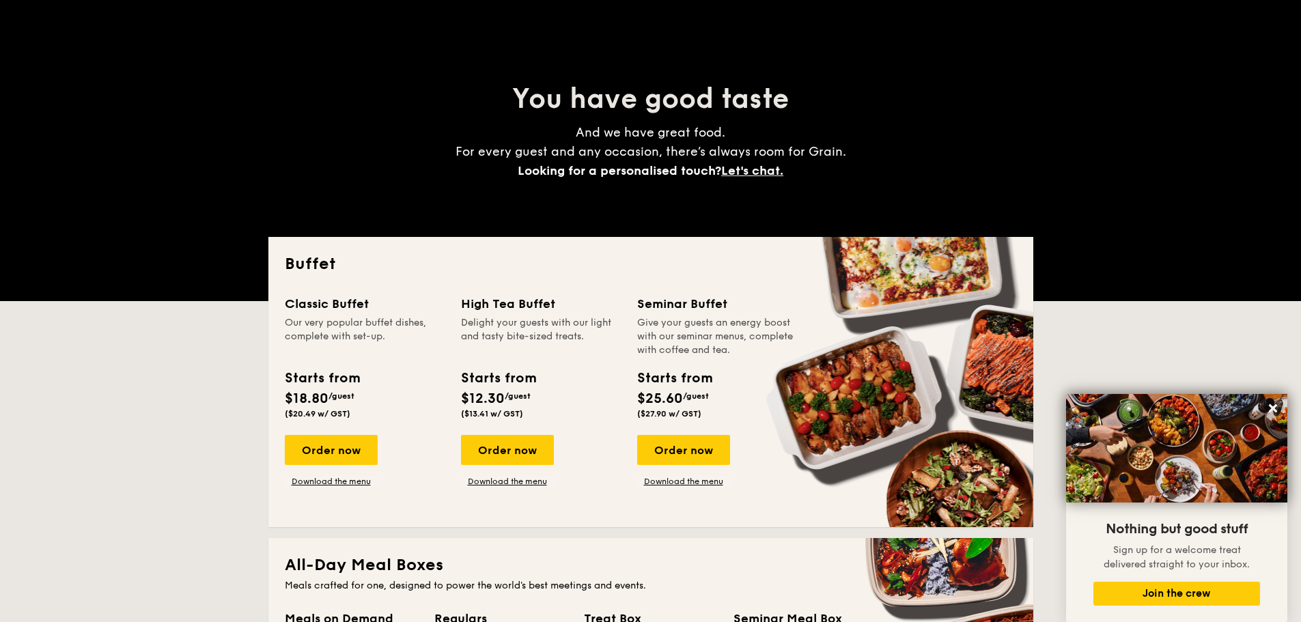
scroll to position [546, 0]
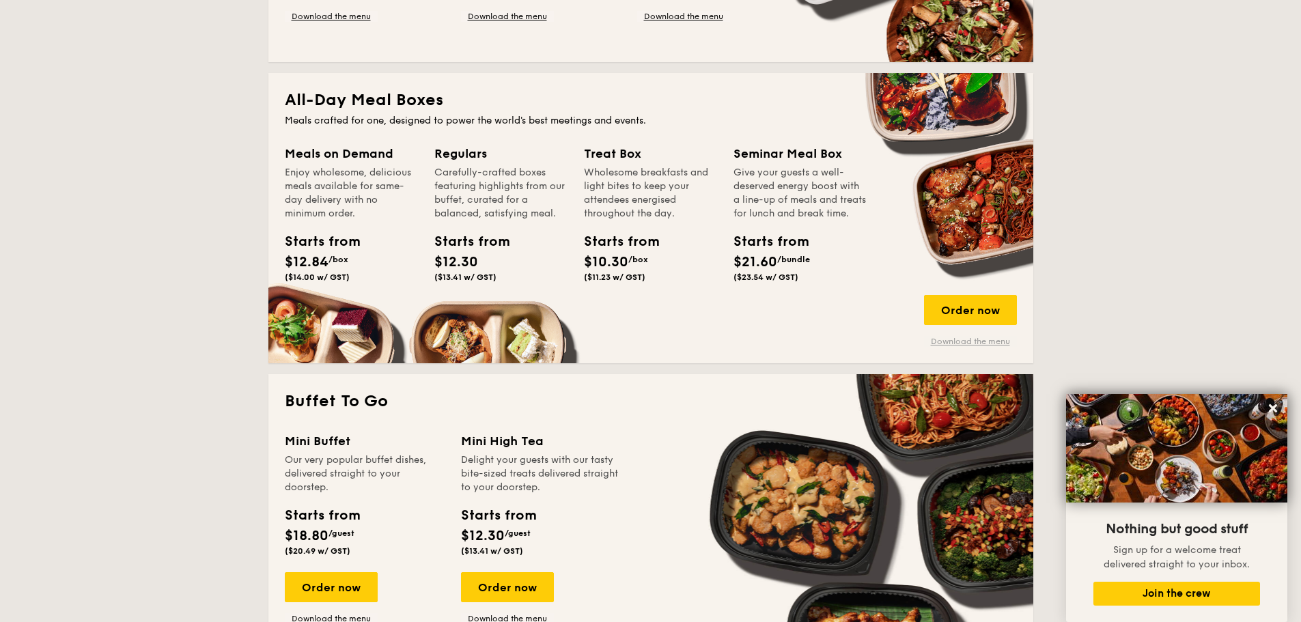
click at [970, 346] on link "Download the menu" at bounding box center [970, 341] width 93 height 11
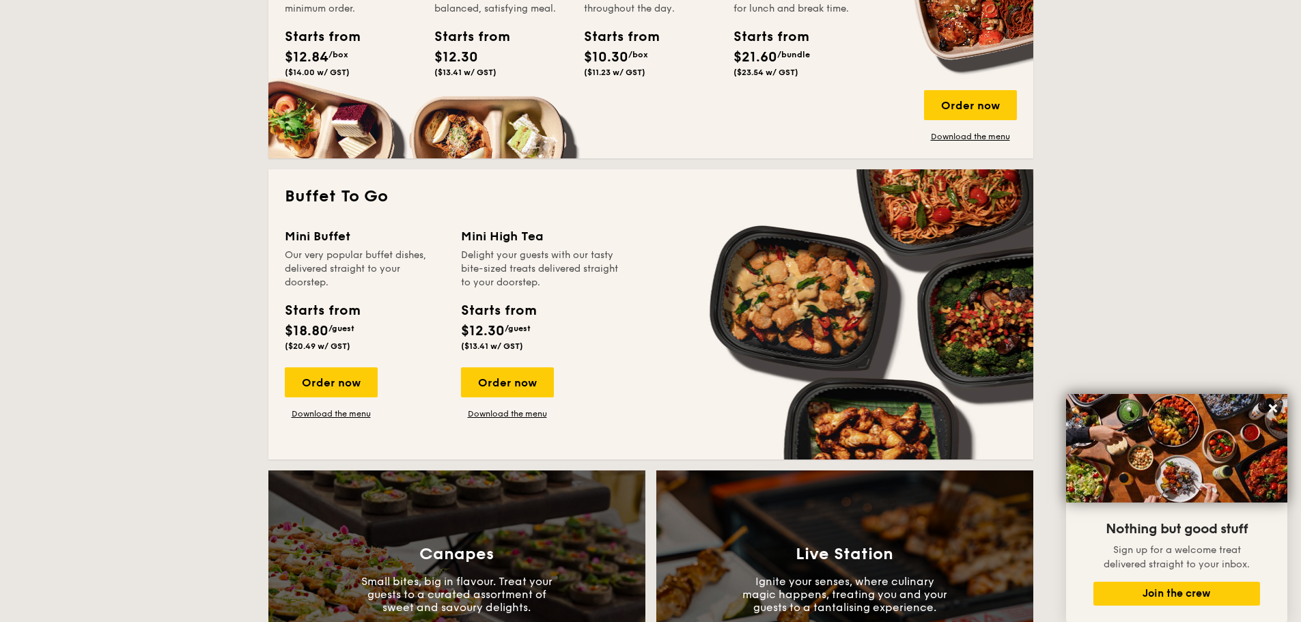
scroll to position [273, 0]
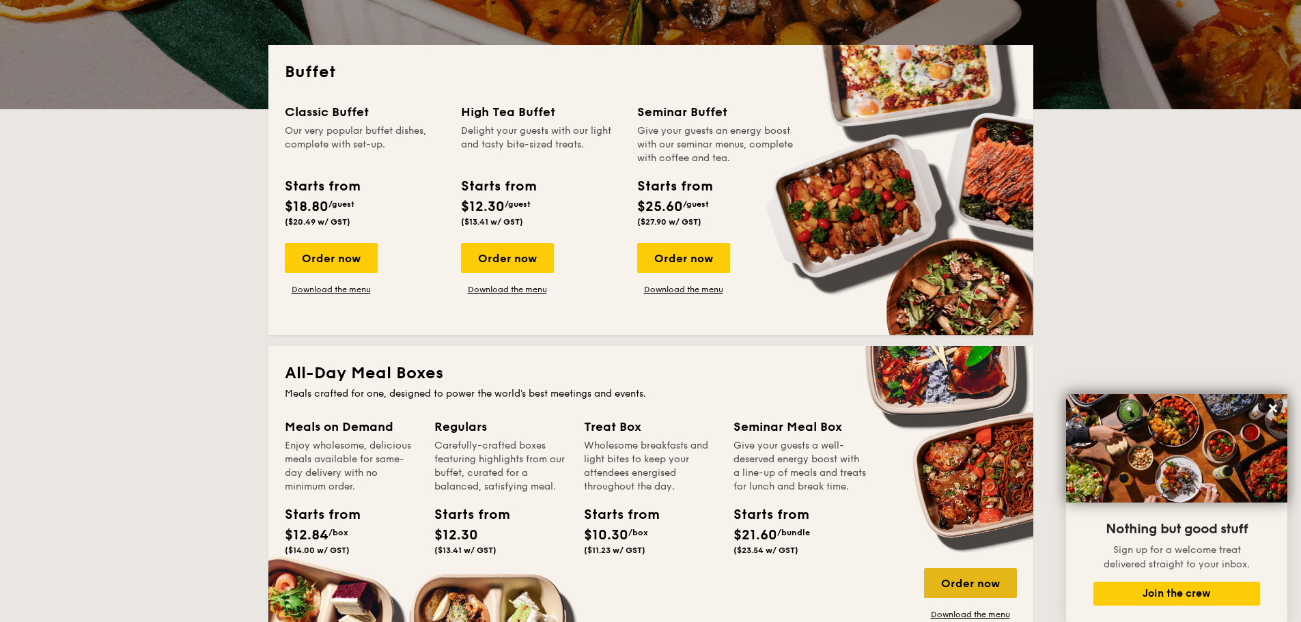
click at [962, 580] on div "Order now" at bounding box center [970, 583] width 93 height 30
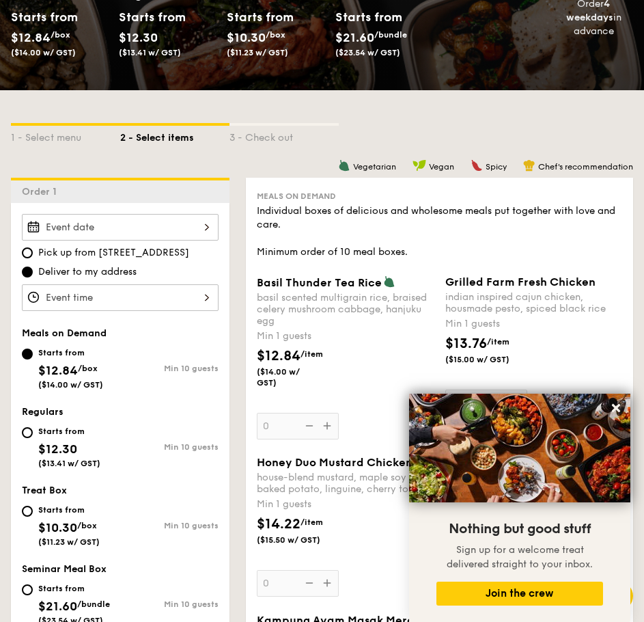
scroll to position [341, 0]
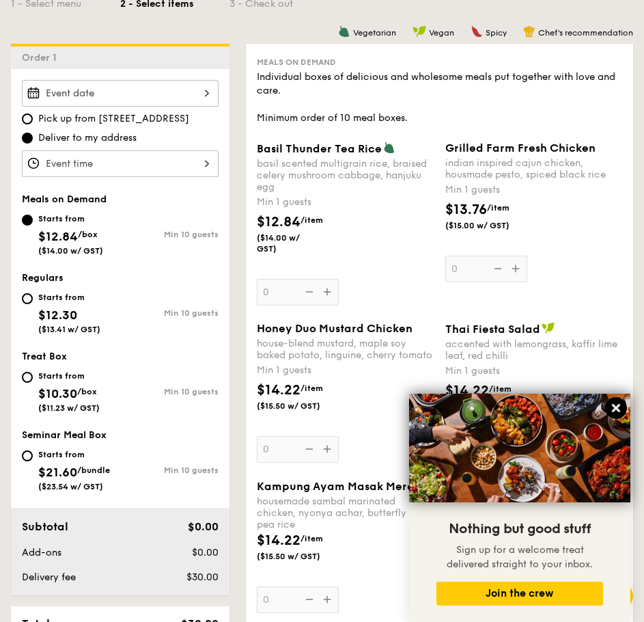
click at [619, 406] on icon at bounding box center [616, 408] width 8 height 8
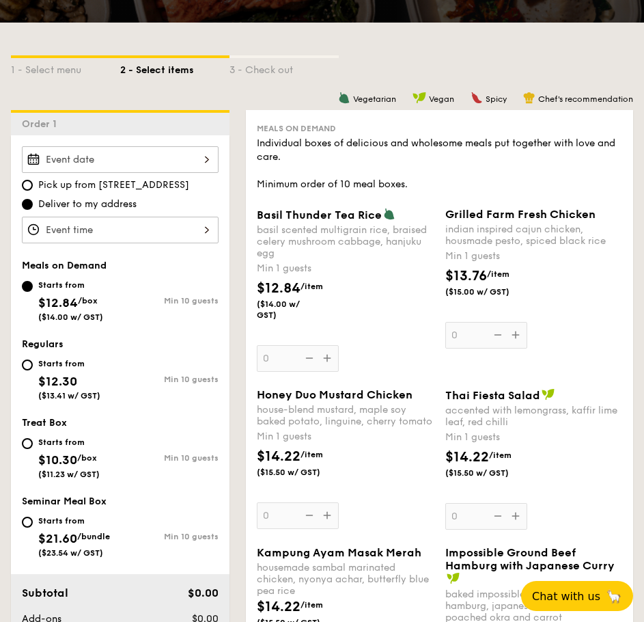
scroll to position [273, 0]
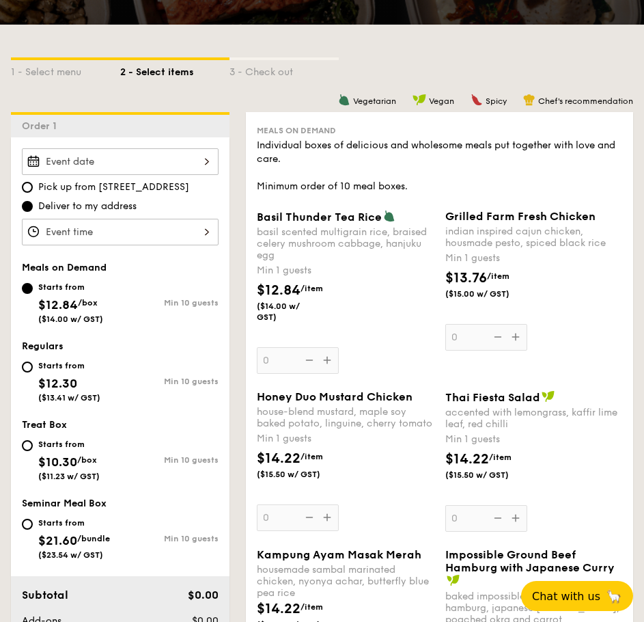
click at [60, 362] on div "Starts from" at bounding box center [69, 365] width 62 height 11
click at [33, 362] on input "Starts from $12.30 ($13.41 w/ GST) Min 10 guests" at bounding box center [27, 366] width 11 height 11
radio input "true"
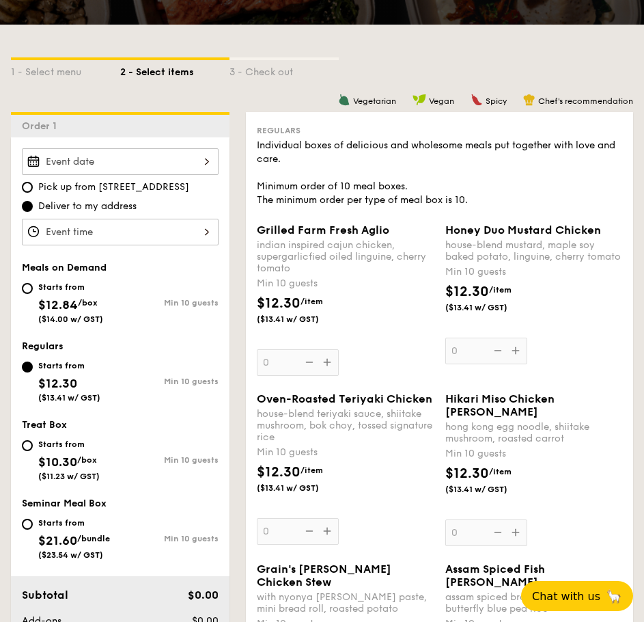
click at [147, 165] on input "Grilled Farm Fresh Aglio indian inspired cajun chicken, supergarlicfied oiled l…" at bounding box center [120, 161] width 197 height 27
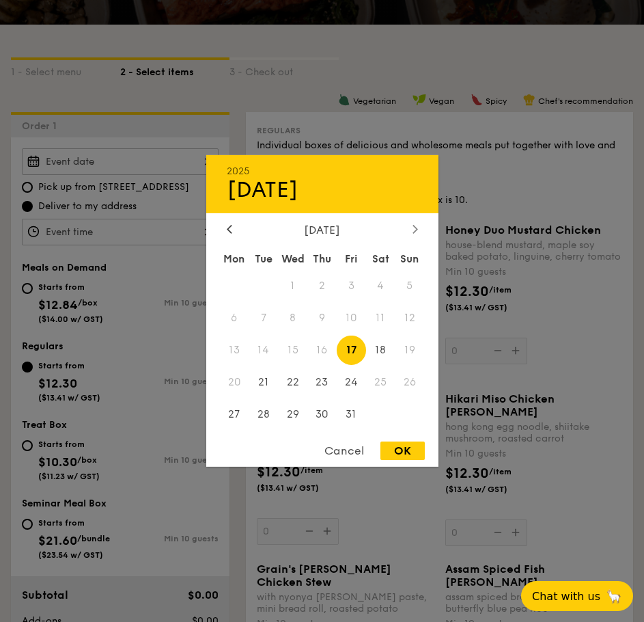
drag, startPoint x: 404, startPoint y: 240, endPoint x: 409, endPoint y: 234, distance: 8.2
click at [409, 234] on div at bounding box center [415, 229] width 12 height 13
click at [264, 351] on span "11" at bounding box center [263, 349] width 29 height 29
click at [402, 448] on div "OK" at bounding box center [402, 450] width 44 height 18
type input "Nov 11, 2025"
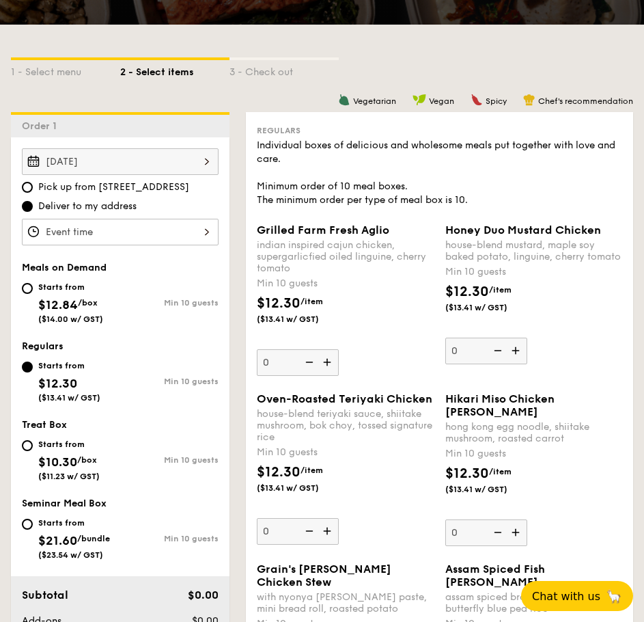
drag, startPoint x: 202, startPoint y: 260, endPoint x: 198, endPoint y: 238, distance: 21.6
click at [197, 238] on input "Grilled Farm Fresh Aglio indian inspired cajun chicken, supergarlicfied oiled l…" at bounding box center [120, 232] width 197 height 27
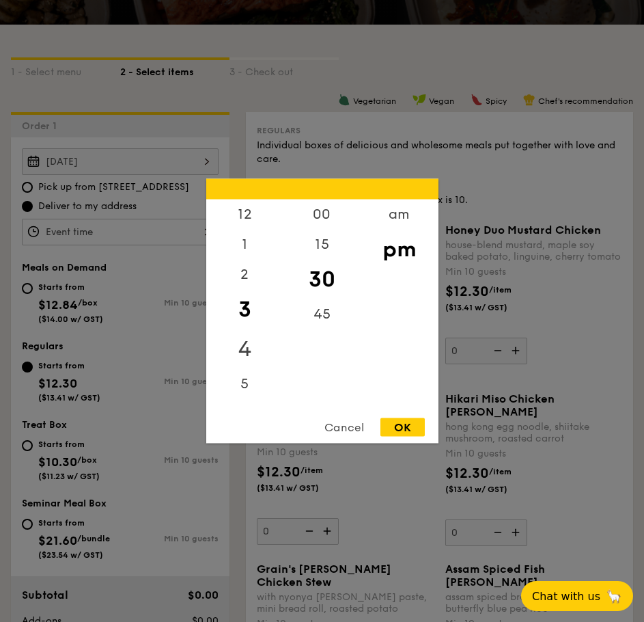
drag, startPoint x: 249, startPoint y: 301, endPoint x: 257, endPoint y: 359, distance: 57.9
click at [256, 358] on div "12 1 2 3 4 5 6 7 8 9 10 11" at bounding box center [244, 303] width 77 height 208
click at [249, 221] on div "12" at bounding box center [244, 219] width 77 height 40
click at [317, 210] on div "00" at bounding box center [321, 219] width 77 height 40
click at [402, 428] on div "OK" at bounding box center [402, 427] width 44 height 18
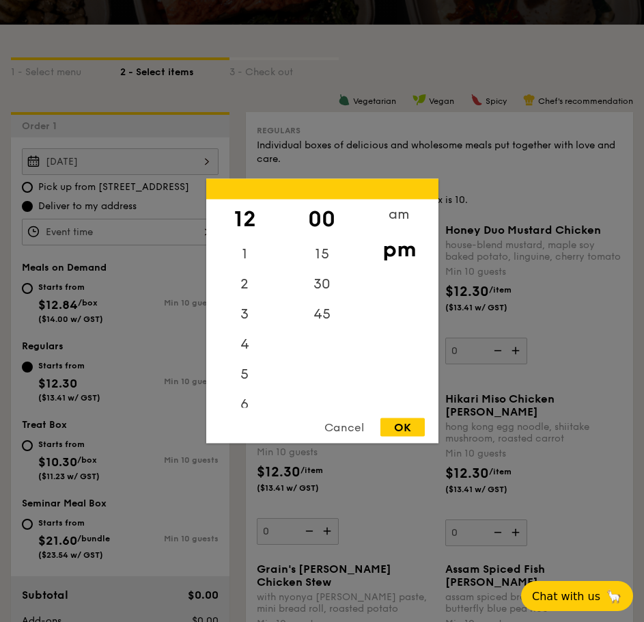
type input "12:00PM"
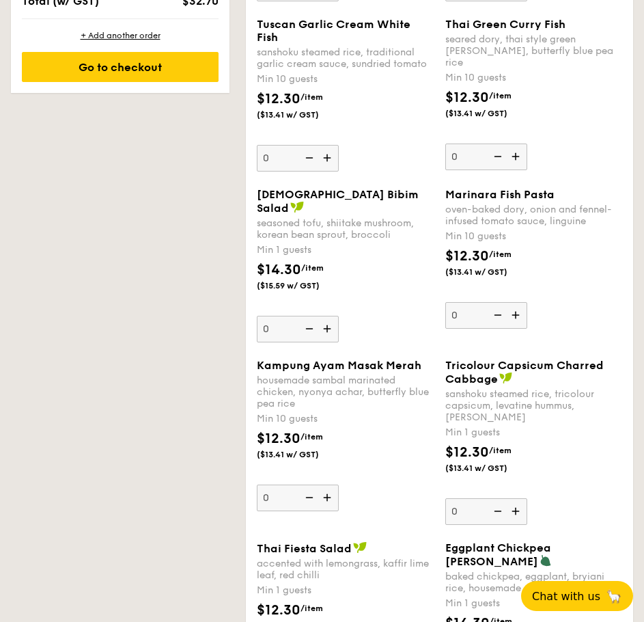
scroll to position [888, 0]
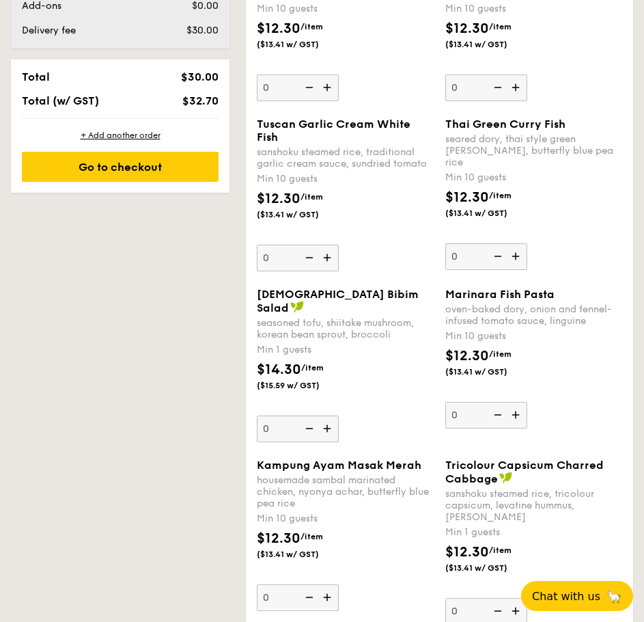
click at [441, 352] on div "Marinara Fish Pasta oven-baked dory, onion and fennel-infused tomato sauce, lin…" at bounding box center [534, 358] width 189 height 141
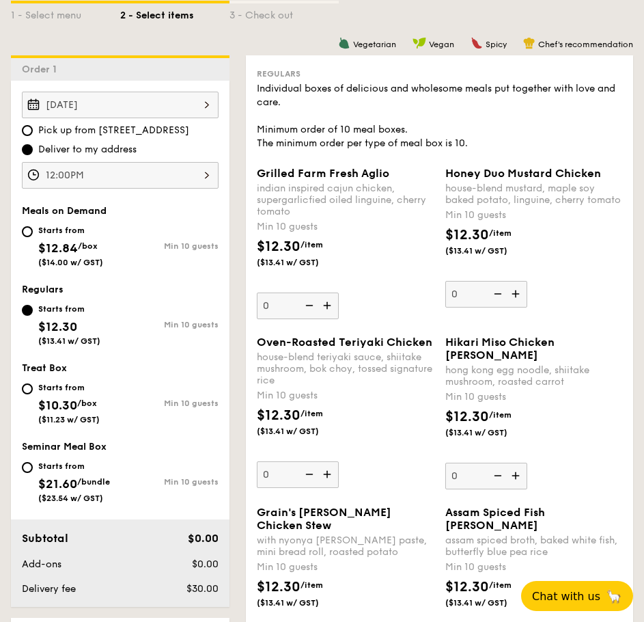
scroll to position [410, 0]
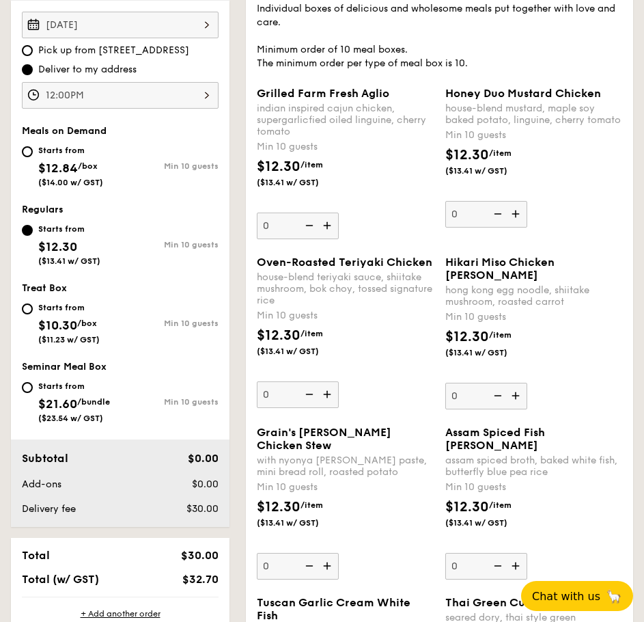
click at [469, 225] on input "0" at bounding box center [486, 214] width 82 height 27
click at [518, 223] on img at bounding box center [517, 214] width 20 height 26
click at [518, 223] on input "0" at bounding box center [486, 214] width 82 height 27
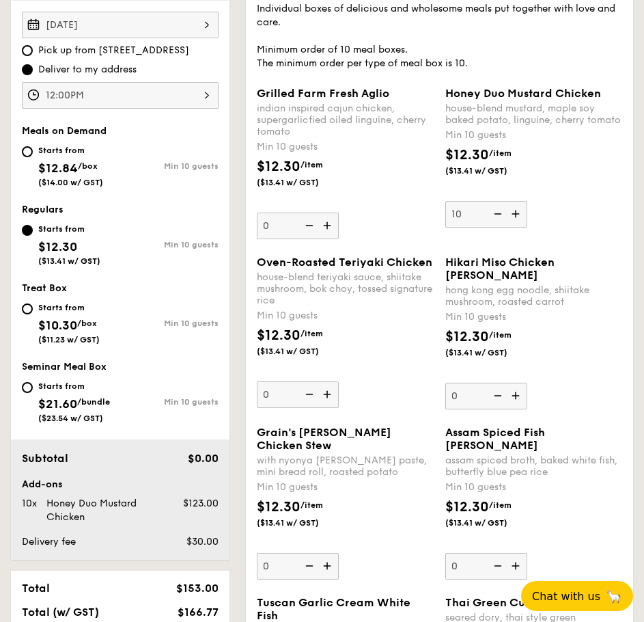
click at [518, 223] on img at bounding box center [517, 214] width 20 height 26
click at [518, 223] on input "10" at bounding box center [486, 214] width 82 height 27
click at [518, 223] on img at bounding box center [517, 214] width 20 height 26
click at [518, 223] on input "11" at bounding box center [486, 214] width 82 height 27
click at [518, 223] on img at bounding box center [517, 214] width 20 height 26
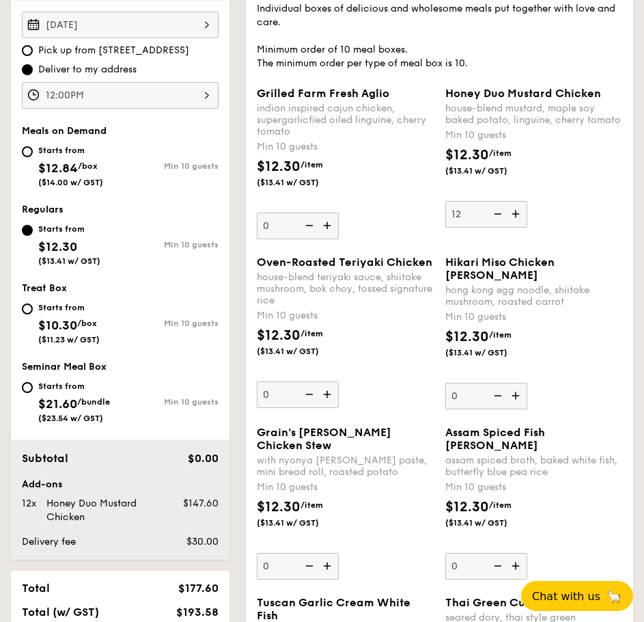
click at [518, 223] on input "12" at bounding box center [486, 214] width 82 height 27
click at [499, 224] on img at bounding box center [496, 214] width 20 height 26
click at [499, 224] on input "13" at bounding box center [486, 214] width 82 height 27
click at [499, 224] on img at bounding box center [496, 214] width 20 height 26
click at [499, 224] on input "12" at bounding box center [486, 214] width 82 height 27
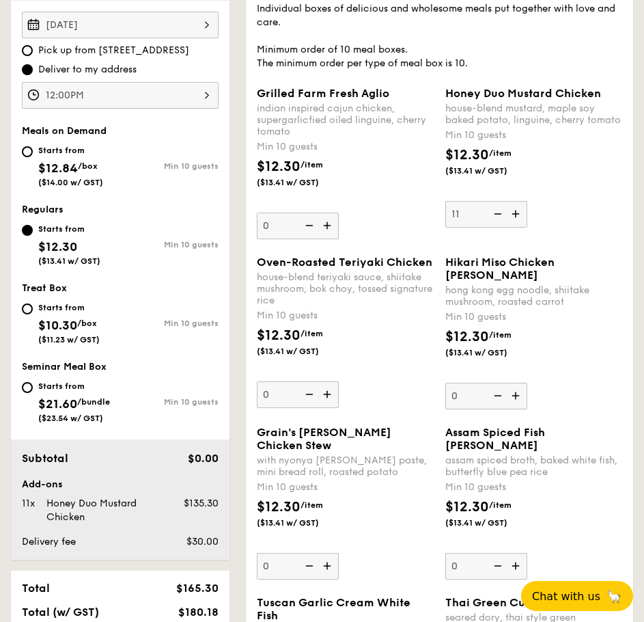
click at [499, 224] on img at bounding box center [496, 214] width 20 height 26
click at [499, 224] on input "11" at bounding box center [486, 214] width 82 height 27
type input "10"
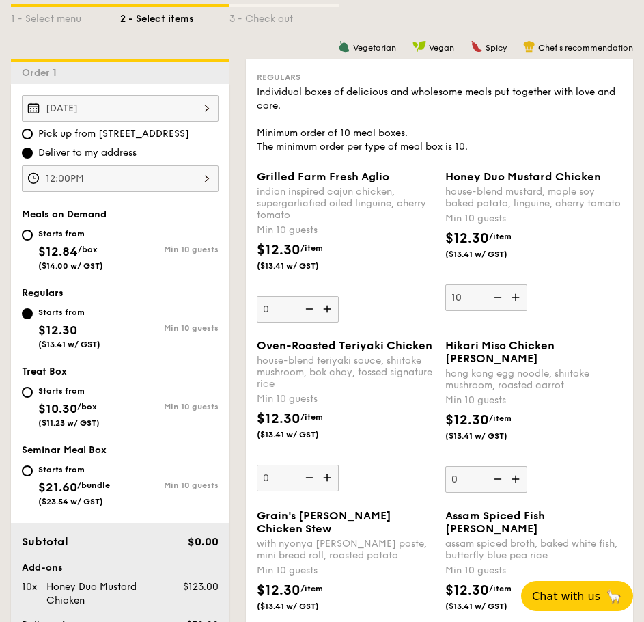
scroll to position [273, 0]
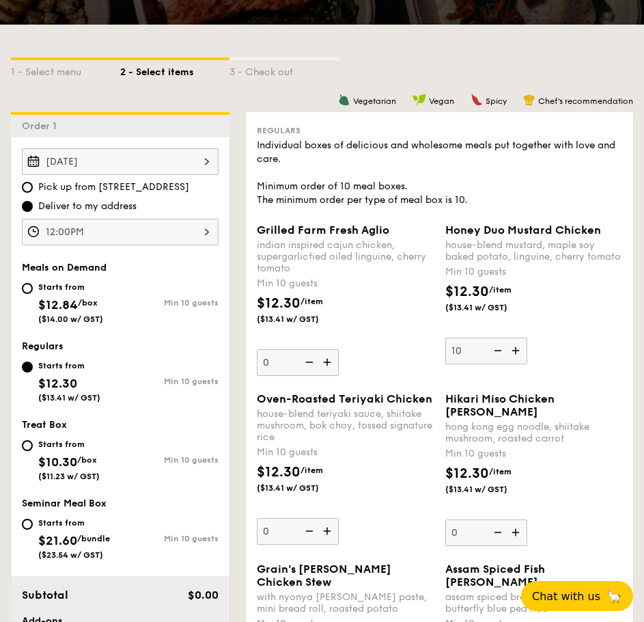
click at [331, 375] on img at bounding box center [328, 362] width 20 height 26
click at [331, 376] on input "0" at bounding box center [298, 362] width 82 height 27
type input "10"
click at [405, 336] on div "$12.30 /item ($13.41 w/ GST)" at bounding box center [345, 317] width 189 height 48
click at [339, 349] on input "10" at bounding box center [298, 362] width 82 height 27
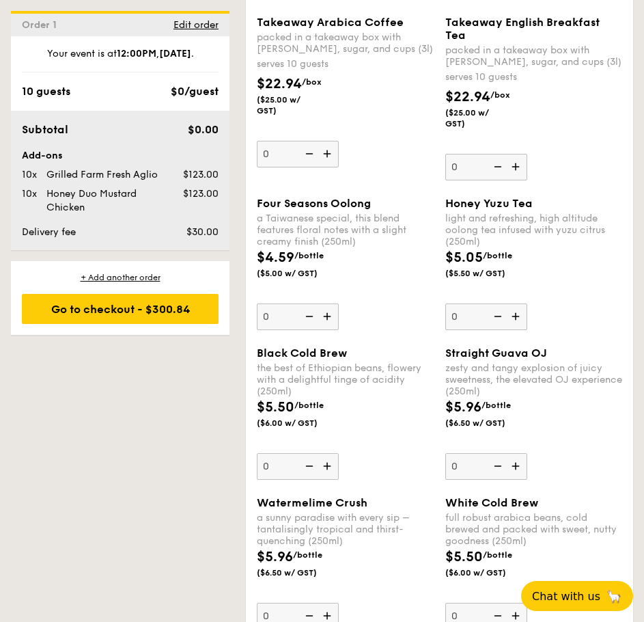
scroll to position [3073, 0]
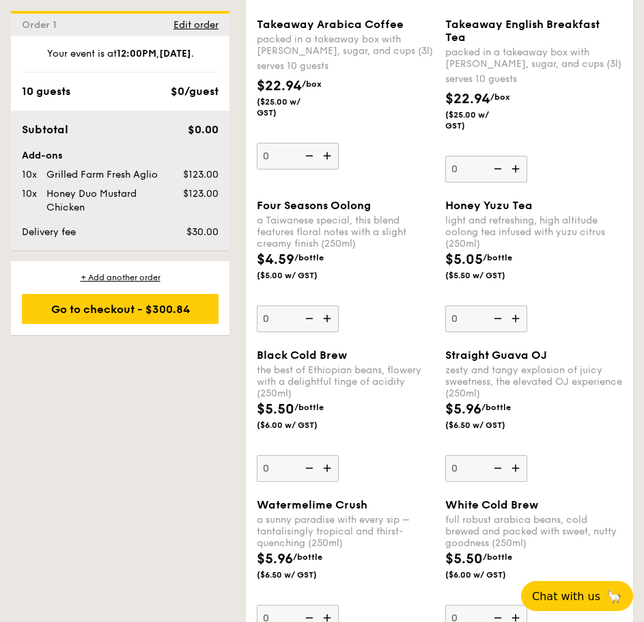
click at [331, 331] on img at bounding box center [328, 318] width 20 height 26
click at [331, 332] on input "0" at bounding box center [298, 318] width 82 height 27
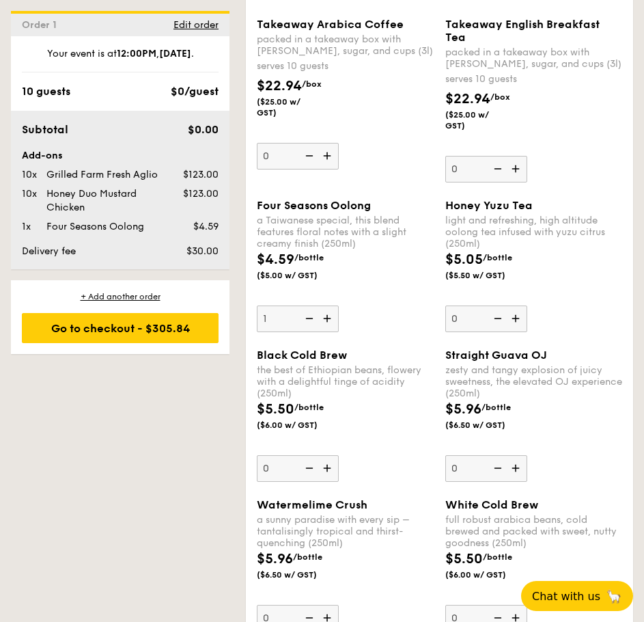
click at [331, 331] on img at bounding box center [328, 318] width 20 height 26
click at [331, 332] on input "1" at bounding box center [298, 318] width 82 height 27
click at [331, 331] on img at bounding box center [328, 318] width 20 height 26
click at [331, 332] on input "2" at bounding box center [298, 318] width 82 height 27
click at [331, 331] on img at bounding box center [328, 318] width 20 height 26
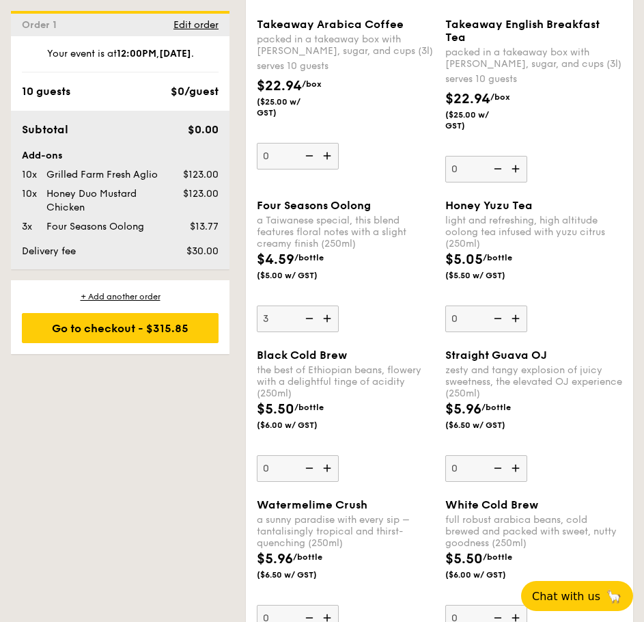
click at [331, 332] on input "3" at bounding box center [298, 318] width 82 height 27
click at [331, 331] on img at bounding box center [328, 318] width 20 height 26
click at [331, 332] on input "4" at bounding box center [298, 318] width 82 height 27
click at [331, 331] on img at bounding box center [328, 318] width 20 height 26
click at [331, 332] on input "5" at bounding box center [298, 318] width 82 height 27
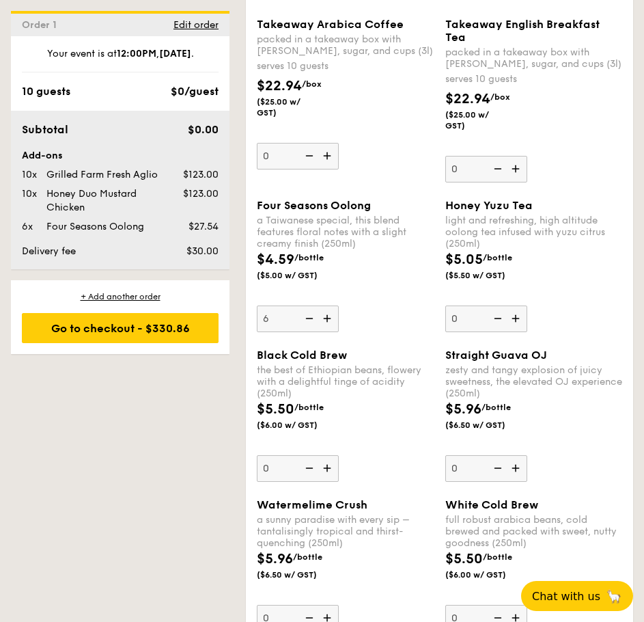
click at [331, 331] on img at bounding box center [328, 318] width 20 height 26
click at [331, 332] on input "6" at bounding box center [298, 318] width 82 height 27
click at [331, 331] on img at bounding box center [328, 318] width 20 height 26
click at [331, 332] on input "7" at bounding box center [298, 318] width 82 height 27
click at [331, 331] on img at bounding box center [328, 318] width 20 height 26
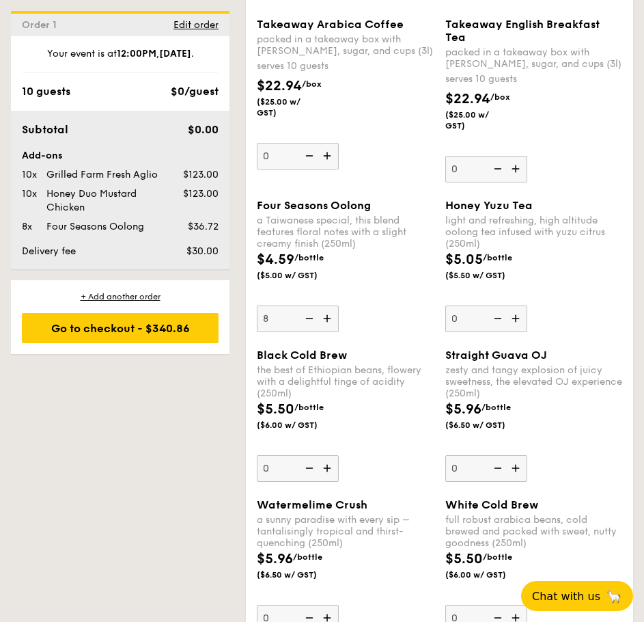
click at [331, 332] on input "8" at bounding box center [298, 318] width 82 height 27
click at [331, 331] on img at bounding box center [328, 318] width 20 height 26
click at [331, 332] on input "9" at bounding box center [298, 318] width 82 height 27
type input "10"
click at [520, 331] on img at bounding box center [517, 318] width 20 height 26
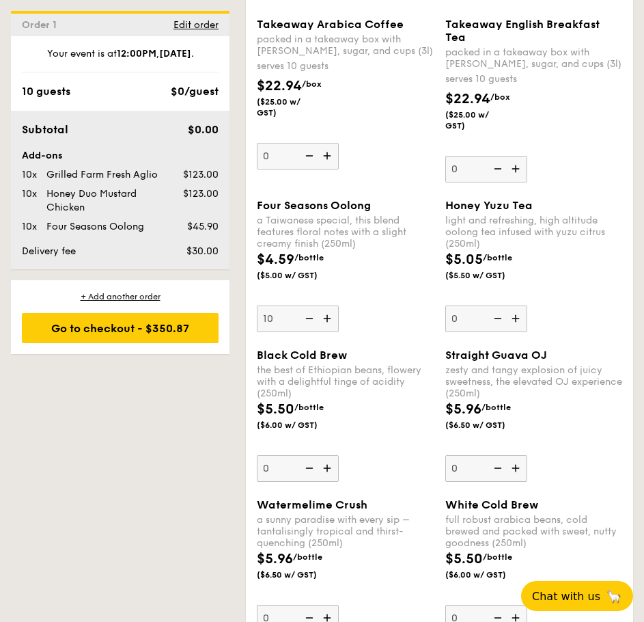
click at [520, 332] on input "0" at bounding box center [486, 318] width 82 height 27
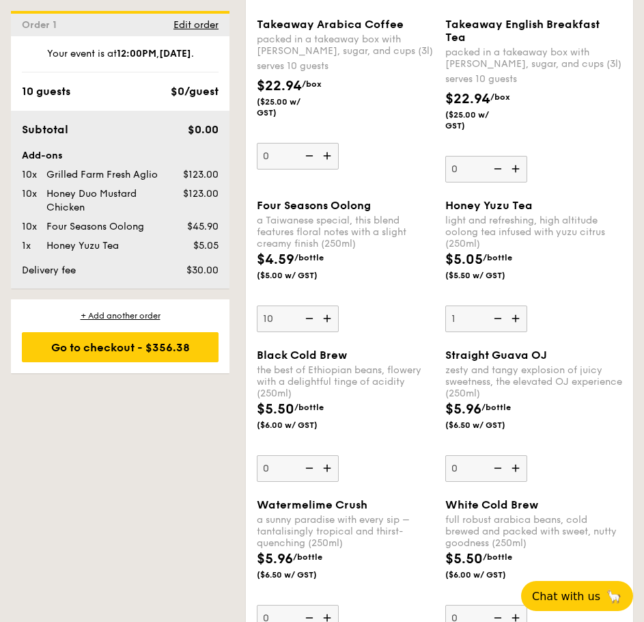
click at [520, 331] on img at bounding box center [517, 318] width 20 height 26
click at [520, 332] on input "1" at bounding box center [486, 318] width 82 height 27
click at [520, 331] on img at bounding box center [517, 318] width 20 height 26
click at [520, 332] on input "2" at bounding box center [486, 318] width 82 height 27
click at [520, 331] on img at bounding box center [517, 318] width 20 height 26
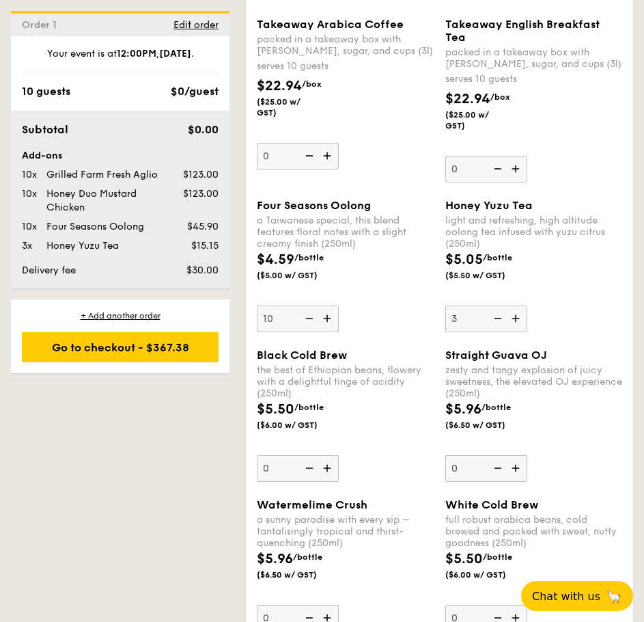
click at [520, 332] on input "3" at bounding box center [486, 318] width 82 height 27
click at [520, 331] on img at bounding box center [517, 318] width 20 height 26
click at [520, 332] on input "4" at bounding box center [486, 318] width 82 height 27
click at [520, 331] on img at bounding box center [517, 318] width 20 height 26
click at [520, 332] on input "5" at bounding box center [486, 318] width 82 height 27
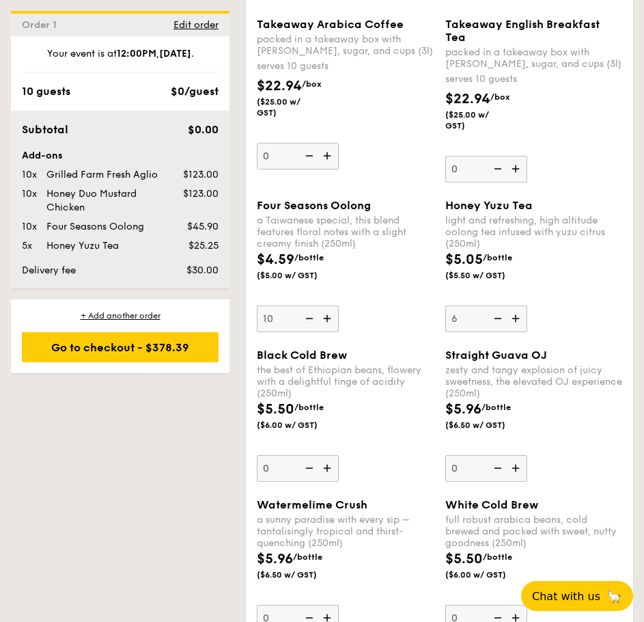
click at [520, 331] on img at bounding box center [517, 318] width 20 height 26
click at [520, 332] on input "6" at bounding box center [486, 318] width 82 height 27
click at [520, 331] on img at bounding box center [517, 318] width 20 height 26
click at [520, 332] on input "7" at bounding box center [486, 318] width 82 height 27
click at [520, 331] on img at bounding box center [517, 318] width 20 height 26
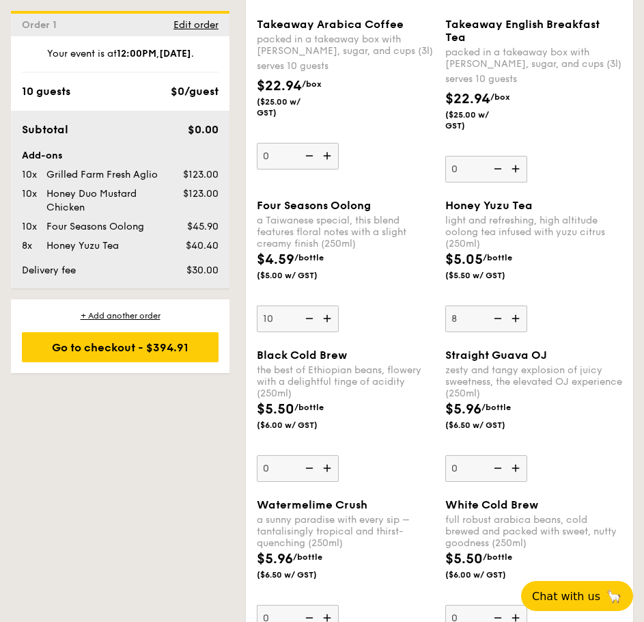
click at [520, 332] on input "8" at bounding box center [486, 318] width 82 height 27
click at [520, 331] on img at bounding box center [517, 318] width 20 height 26
click at [520, 332] on input "9" at bounding box center [486, 318] width 82 height 27
type input "10"
click at [313, 31] on span "Takeaway Arabica Coffee" at bounding box center [330, 24] width 147 height 13
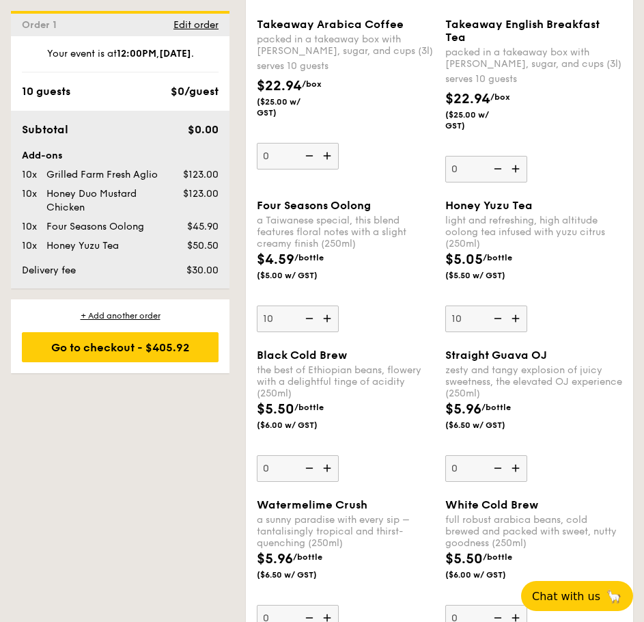
click at [313, 143] on input "0" at bounding box center [298, 156] width 82 height 27
click at [313, 31] on span "Takeaway Arabica Coffee" at bounding box center [330, 24] width 147 height 13
click at [313, 143] on input "0" at bounding box center [298, 156] width 82 height 27
click at [313, 31] on span "Takeaway Arabica Coffee" at bounding box center [330, 24] width 147 height 13
click at [313, 143] on input "0" at bounding box center [298, 156] width 82 height 27
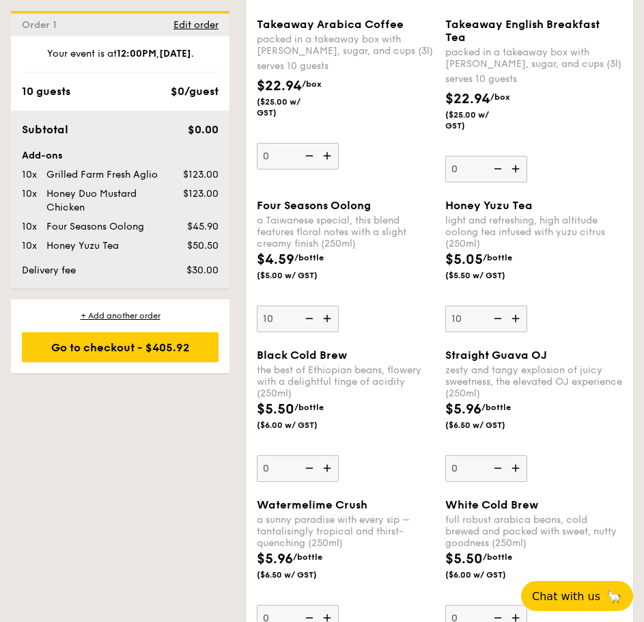
click at [313, 31] on span "Takeaway Arabica Coffee" at bounding box center [330, 24] width 147 height 13
click at [313, 143] on input "0" at bounding box center [298, 156] width 82 height 27
click at [313, 31] on span "Takeaway Arabica Coffee" at bounding box center [330, 24] width 147 height 13
click at [313, 143] on input "0" at bounding box center [298, 156] width 82 height 27
click at [313, 31] on span "Takeaway Arabica Coffee" at bounding box center [330, 24] width 147 height 13
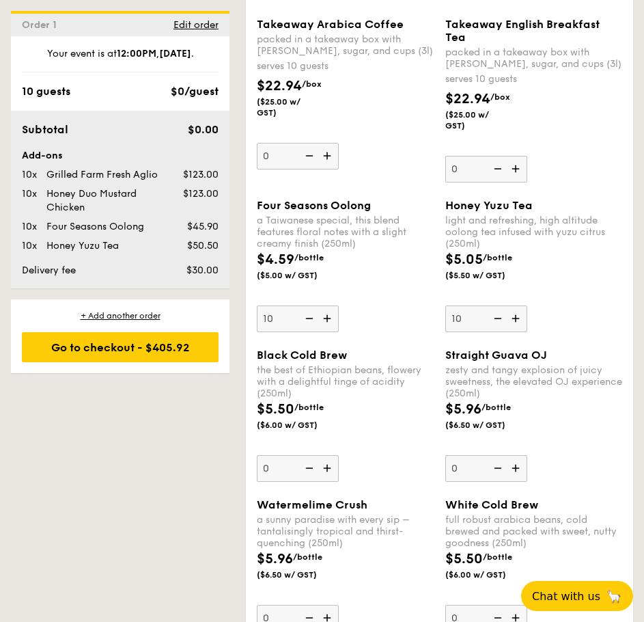
click at [313, 143] on input "0" at bounding box center [298, 156] width 82 height 27
click at [313, 31] on span "Takeaway Arabica Coffee" at bounding box center [330, 24] width 147 height 13
click at [313, 143] on input "0" at bounding box center [298, 156] width 82 height 27
drag, startPoint x: 257, startPoint y: 89, endPoint x: 402, endPoint y: 89, distance: 144.8
click at [402, 31] on div "Takeaway Arabica Coffee" at bounding box center [346, 24] width 178 height 13
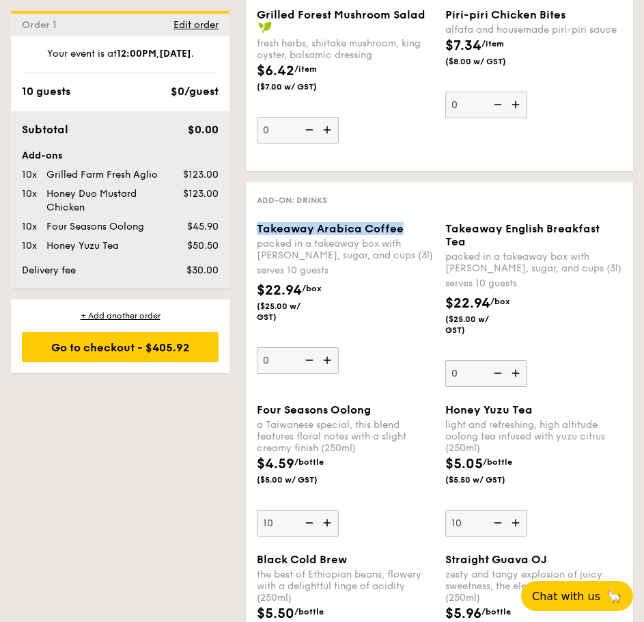
scroll to position [3142, 0]
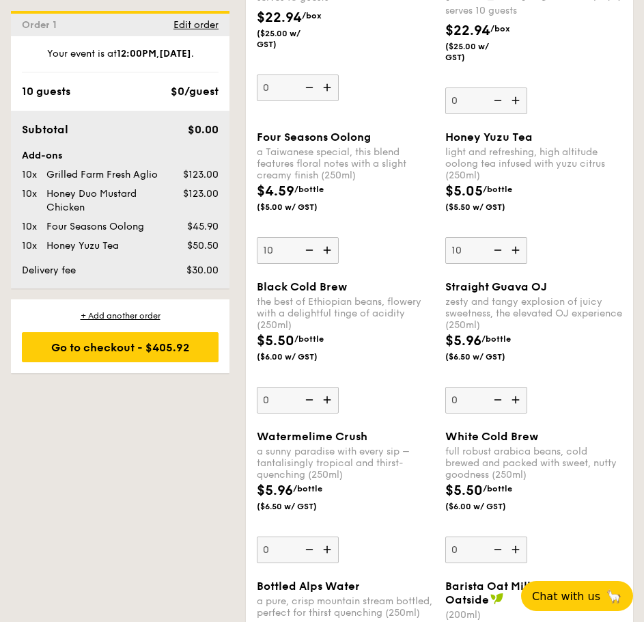
click at [309, 263] on img at bounding box center [308, 250] width 20 height 26
click at [309, 264] on input "10" at bounding box center [298, 250] width 82 height 27
click at [309, 263] on img at bounding box center [308, 250] width 20 height 26
click at [309, 264] on input "9" at bounding box center [298, 250] width 82 height 27
click at [309, 263] on img at bounding box center [308, 250] width 20 height 26
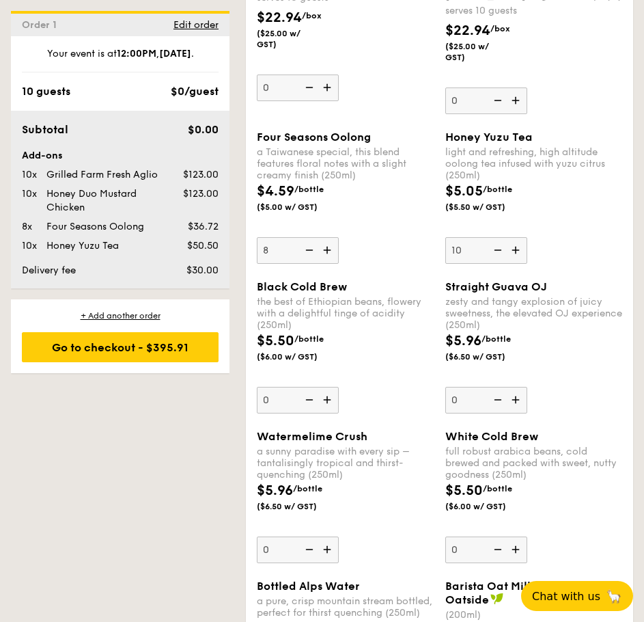
click at [309, 264] on input "8" at bounding box center [298, 250] width 82 height 27
click at [309, 263] on img at bounding box center [308, 250] width 20 height 26
click at [309, 264] on input "7" at bounding box center [298, 250] width 82 height 27
click at [309, 263] on img at bounding box center [308, 250] width 20 height 26
click at [309, 264] on input "6" at bounding box center [298, 250] width 82 height 27
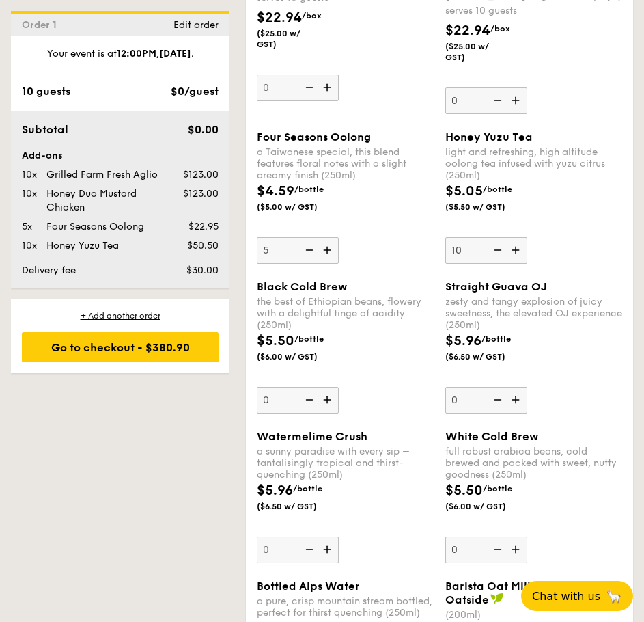
click at [309, 263] on img at bounding box center [308, 250] width 20 height 26
click at [309, 264] on input "5" at bounding box center [298, 250] width 82 height 27
click at [309, 263] on img at bounding box center [308, 250] width 20 height 26
click at [309, 264] on input "4" at bounding box center [298, 250] width 82 height 27
click at [309, 263] on img at bounding box center [308, 250] width 20 height 26
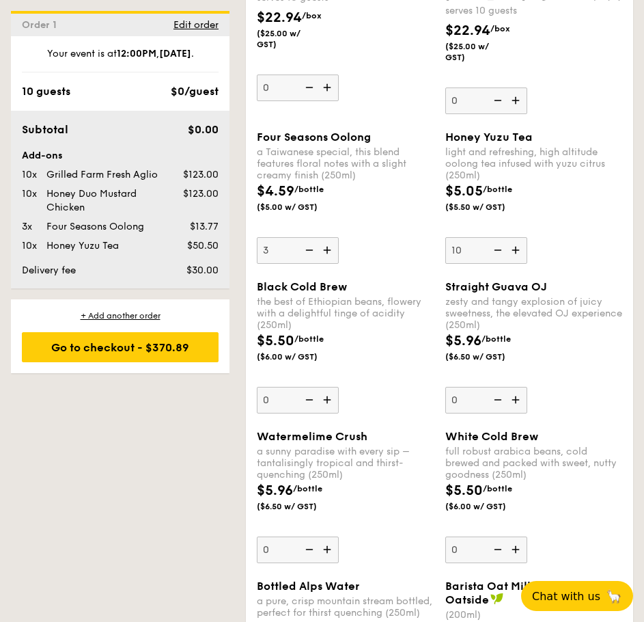
click at [309, 264] on input "3" at bounding box center [298, 250] width 82 height 27
click at [309, 263] on img at bounding box center [308, 250] width 20 height 26
click at [309, 264] on input "2" at bounding box center [298, 250] width 82 height 27
click at [309, 263] on img at bounding box center [308, 250] width 20 height 26
click at [309, 264] on input "1" at bounding box center [298, 250] width 82 height 27
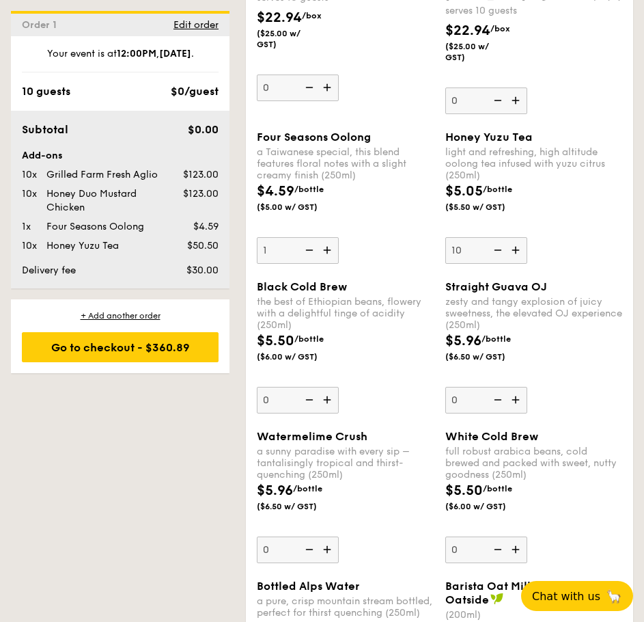
type input "0"
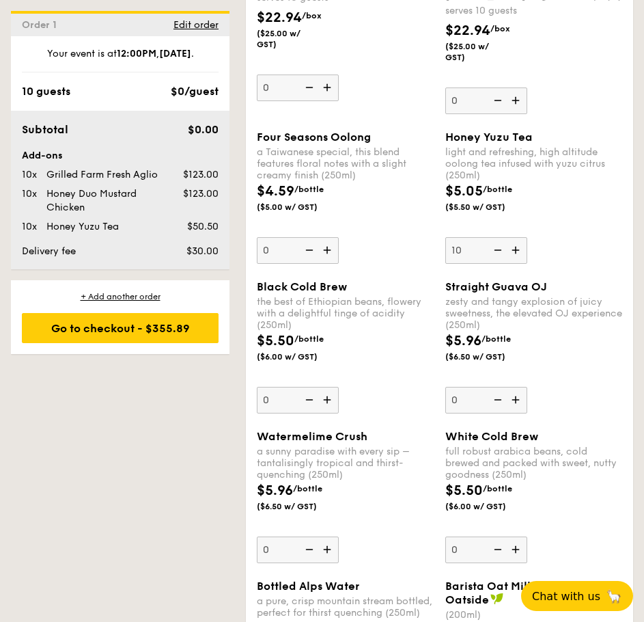
click at [330, 100] on img at bounding box center [328, 87] width 20 height 26
click at [330, 101] on input "0" at bounding box center [298, 87] width 82 height 27
type input "1"
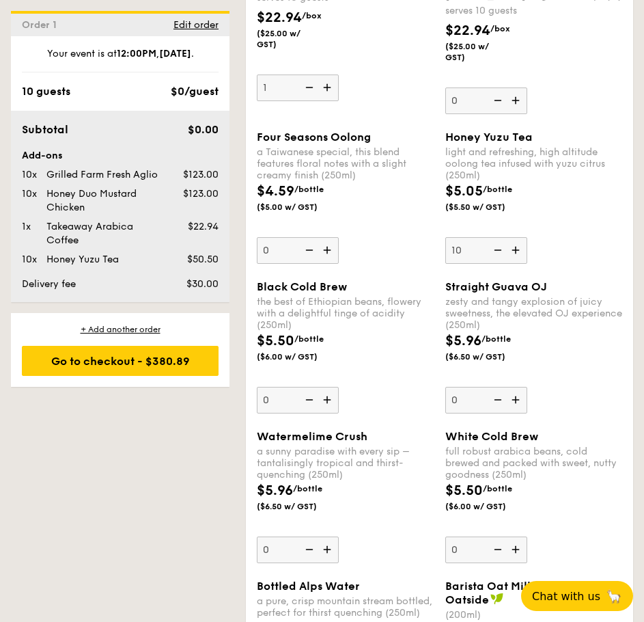
click at [518, 113] on img at bounding box center [517, 100] width 20 height 26
click at [518, 114] on input "0" at bounding box center [486, 100] width 82 height 27
type input "1"
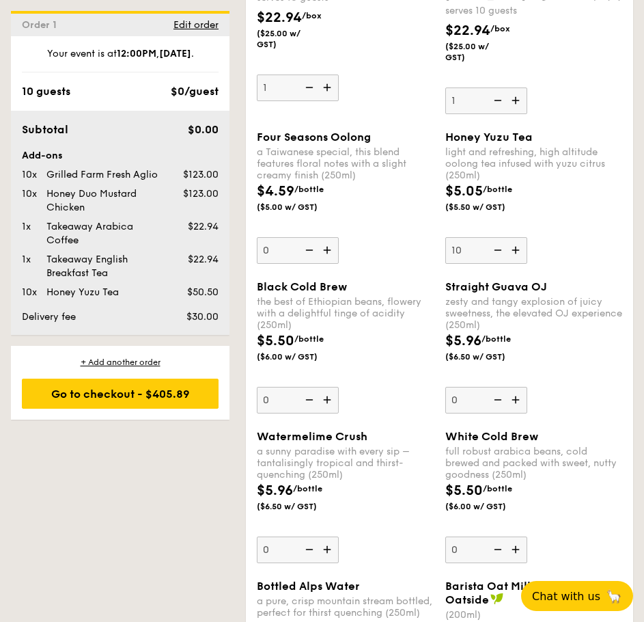
click at [495, 263] on img at bounding box center [496, 250] width 20 height 26
click at [495, 264] on input "10" at bounding box center [486, 250] width 82 height 27
click at [494, 263] on img at bounding box center [496, 250] width 20 height 26
click at [494, 264] on input "9" at bounding box center [486, 250] width 82 height 27
click at [494, 263] on img at bounding box center [496, 250] width 20 height 26
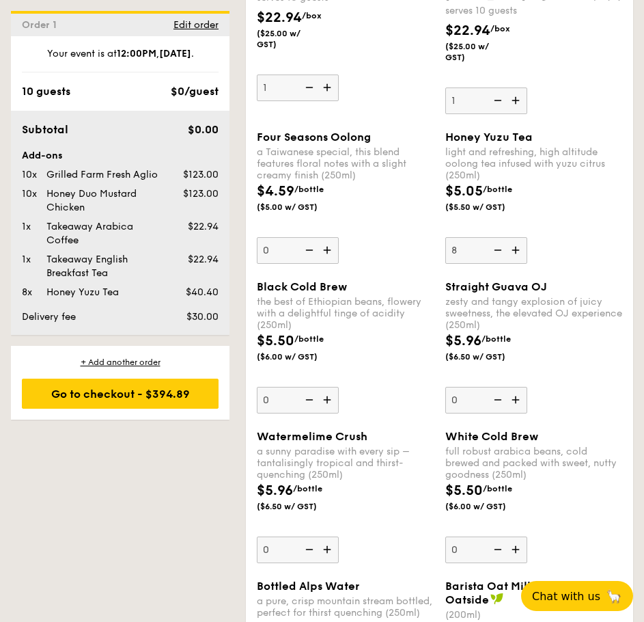
click at [494, 264] on input "8" at bounding box center [486, 250] width 82 height 27
click at [494, 263] on img at bounding box center [496, 250] width 20 height 26
click at [494, 264] on input "7" at bounding box center [486, 250] width 82 height 27
click at [494, 263] on img at bounding box center [496, 250] width 20 height 26
click at [494, 264] on input "6" at bounding box center [486, 250] width 82 height 27
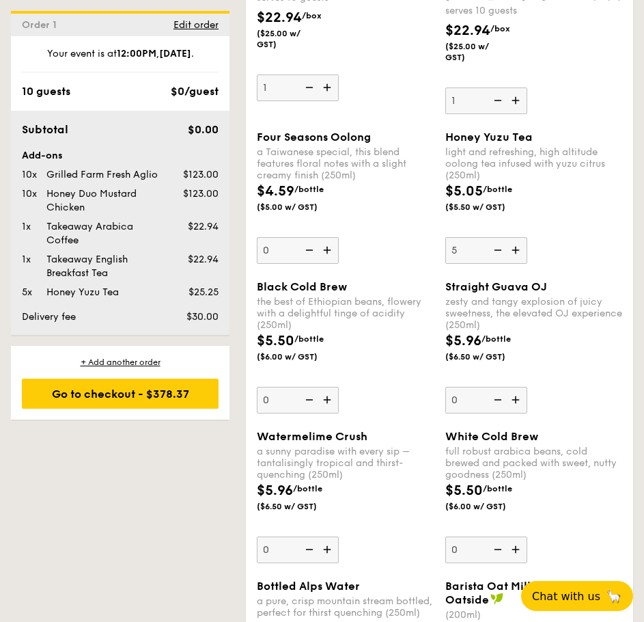
click at [494, 263] on img at bounding box center [496, 250] width 20 height 26
click at [494, 264] on input "5" at bounding box center [486, 250] width 82 height 27
click at [494, 263] on img at bounding box center [496, 250] width 20 height 26
click at [494, 264] on input "4" at bounding box center [486, 250] width 82 height 27
click at [494, 263] on img at bounding box center [496, 250] width 20 height 26
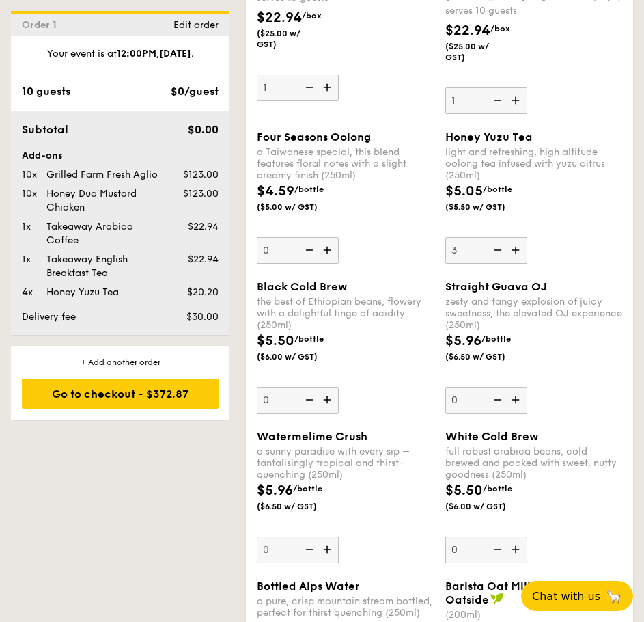
click at [494, 264] on input "3" at bounding box center [486, 250] width 82 height 27
click at [494, 263] on img at bounding box center [496, 250] width 20 height 26
click at [494, 264] on input "2" at bounding box center [486, 250] width 82 height 27
click at [494, 263] on img at bounding box center [496, 250] width 20 height 26
click at [494, 264] on input "1" at bounding box center [486, 250] width 82 height 27
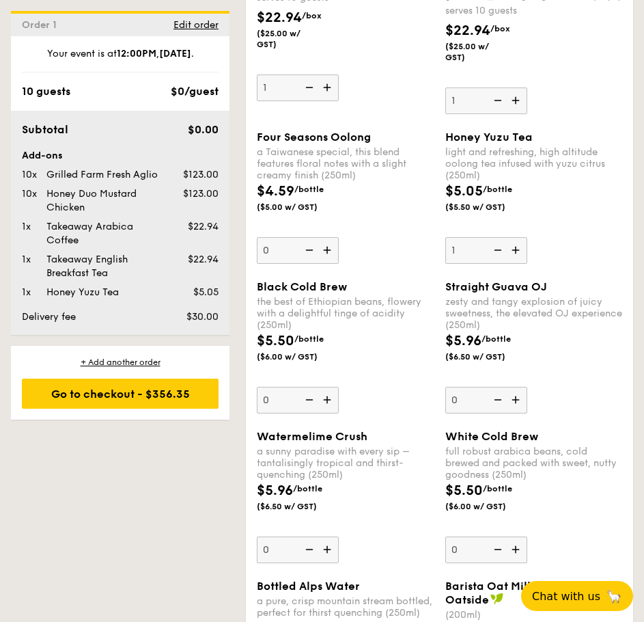
type input "0"
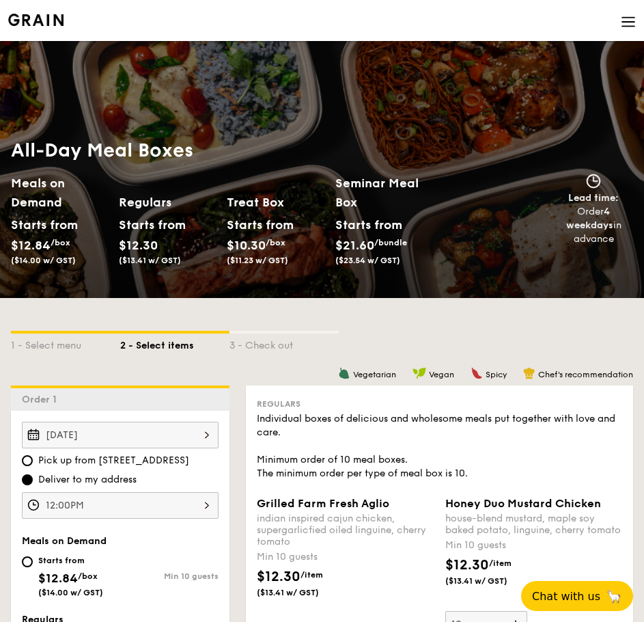
scroll to position [341, 0]
